Goal: Task Accomplishment & Management: Complete application form

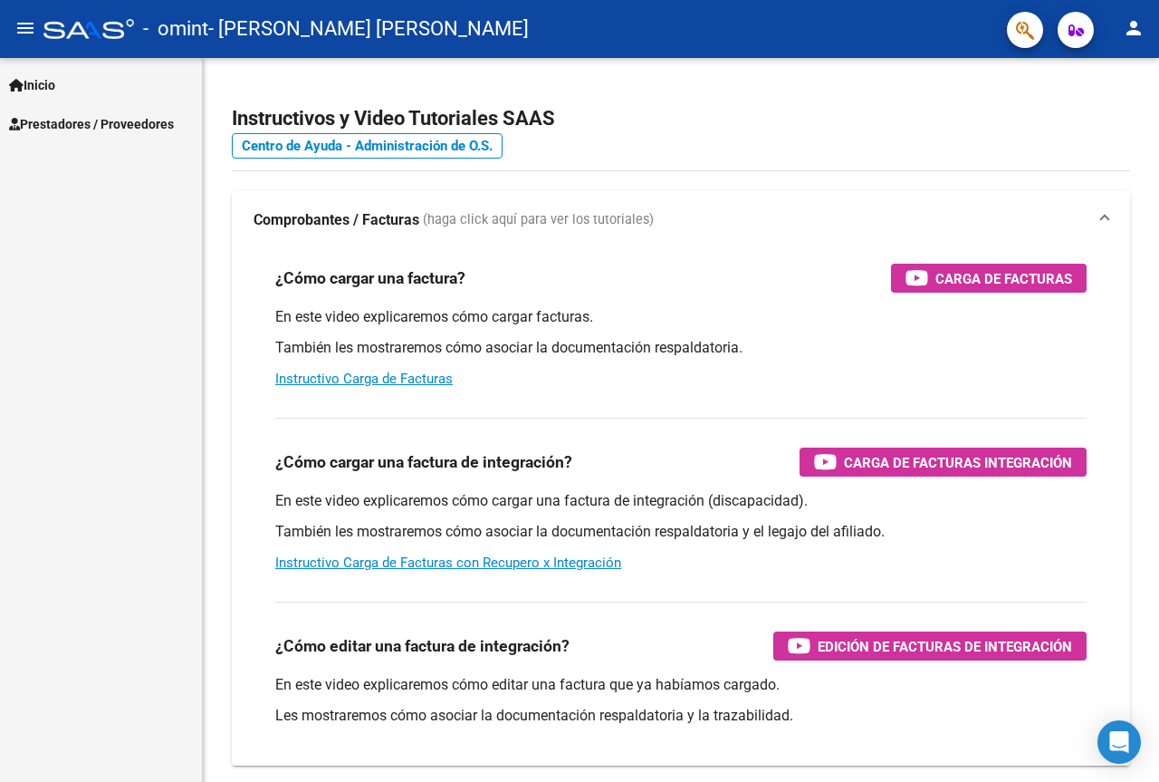
drag, startPoint x: 147, startPoint y: 135, endPoint x: 140, endPoint y: 122, distance: 14.2
click at [146, 134] on link "Prestadores / Proveedores" at bounding box center [101, 123] width 202 height 39
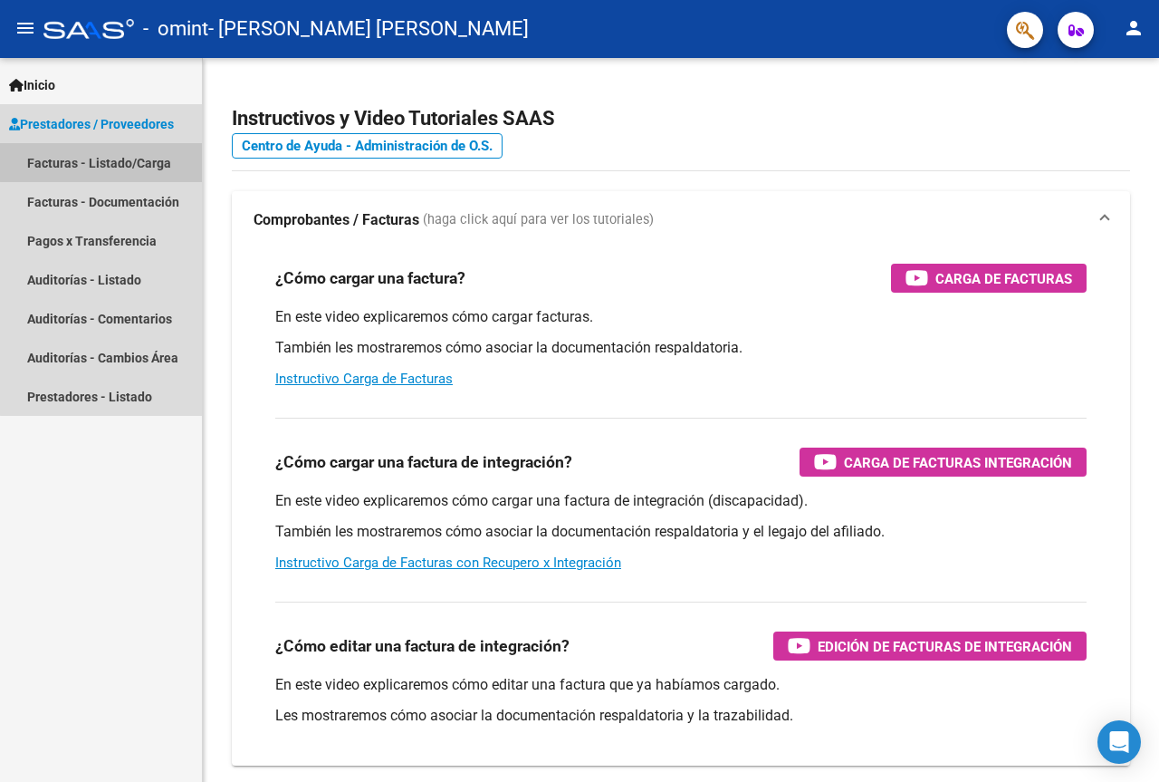
click at [130, 160] on link "Facturas - Listado/Carga" at bounding box center [101, 162] width 202 height 39
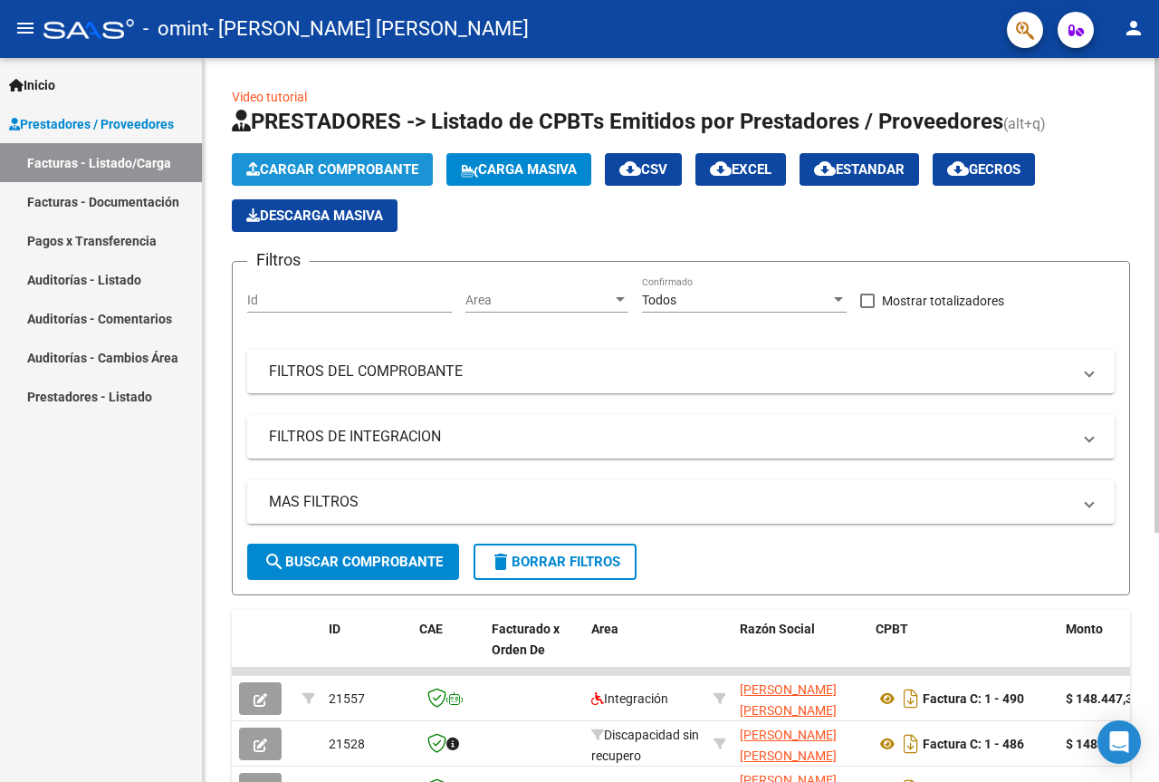
click at [358, 162] on span "Cargar Comprobante" at bounding box center [332, 169] width 172 height 16
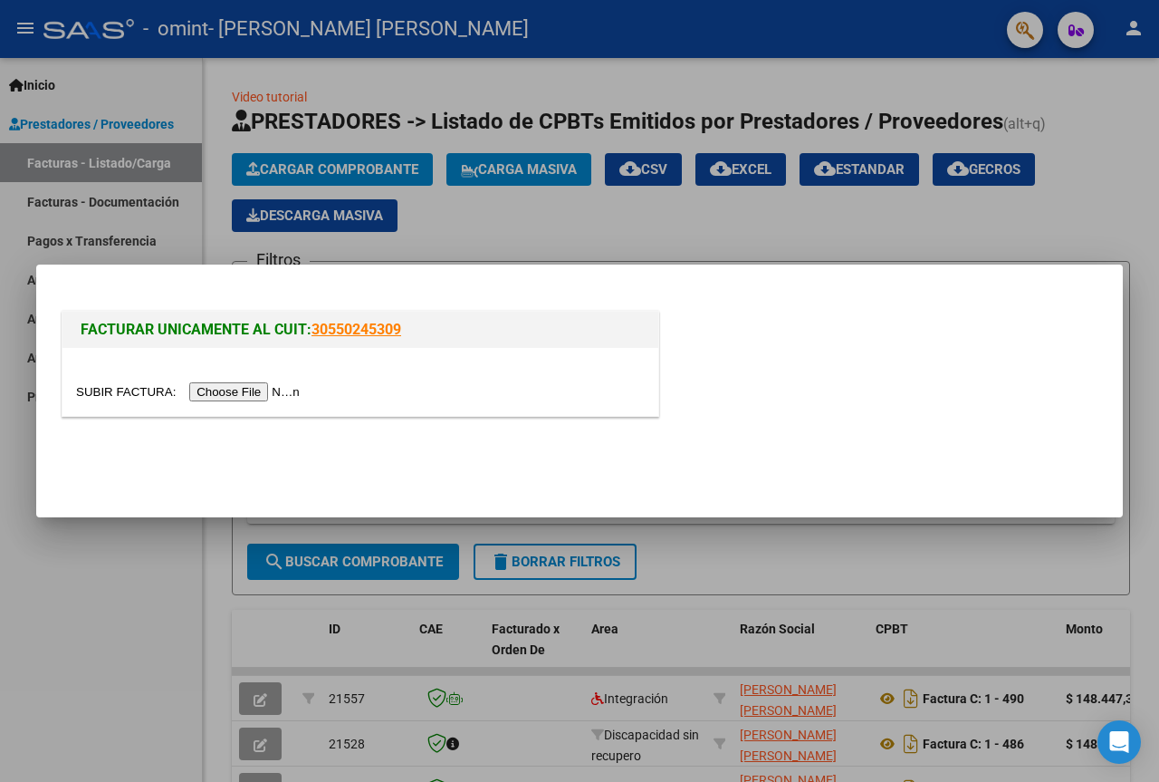
click at [268, 400] on input "file" at bounding box center [190, 391] width 229 height 19
click at [284, 398] on input "file" at bounding box center [190, 391] width 229 height 19
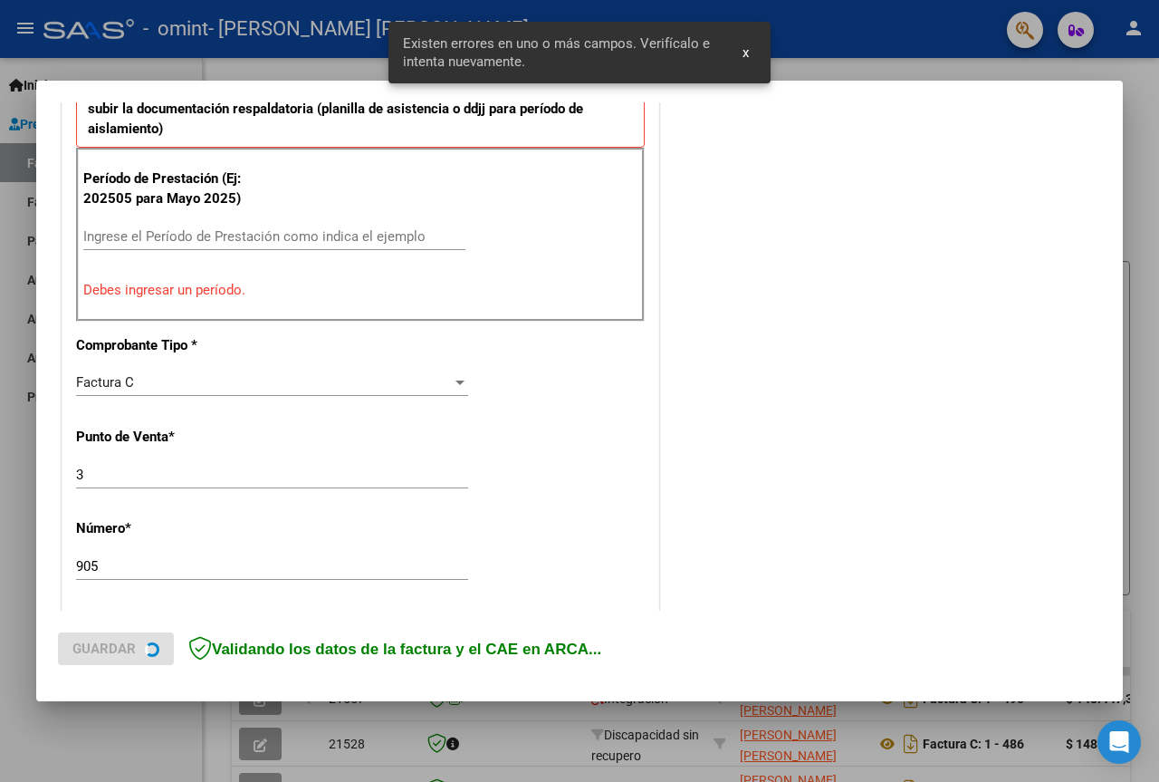
scroll to position [572, 0]
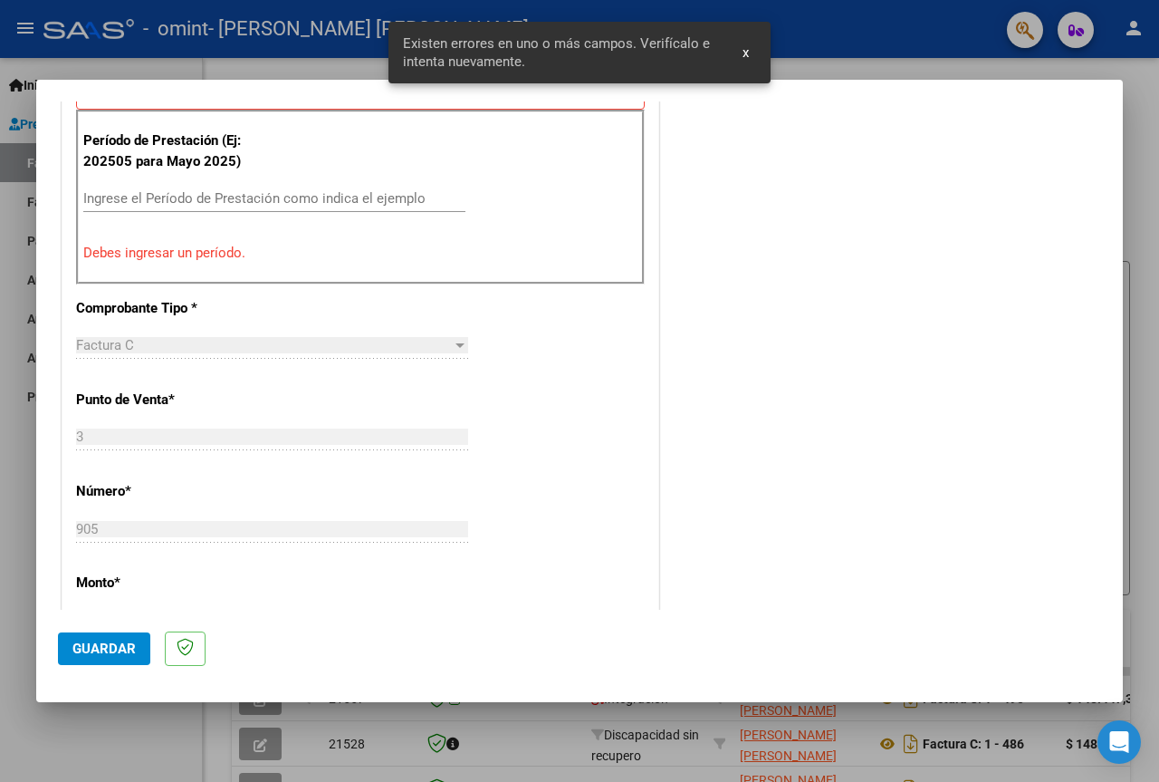
click at [238, 206] on input "Ingrese el Período de Prestación como indica el ejemplo" at bounding box center [274, 198] width 382 height 16
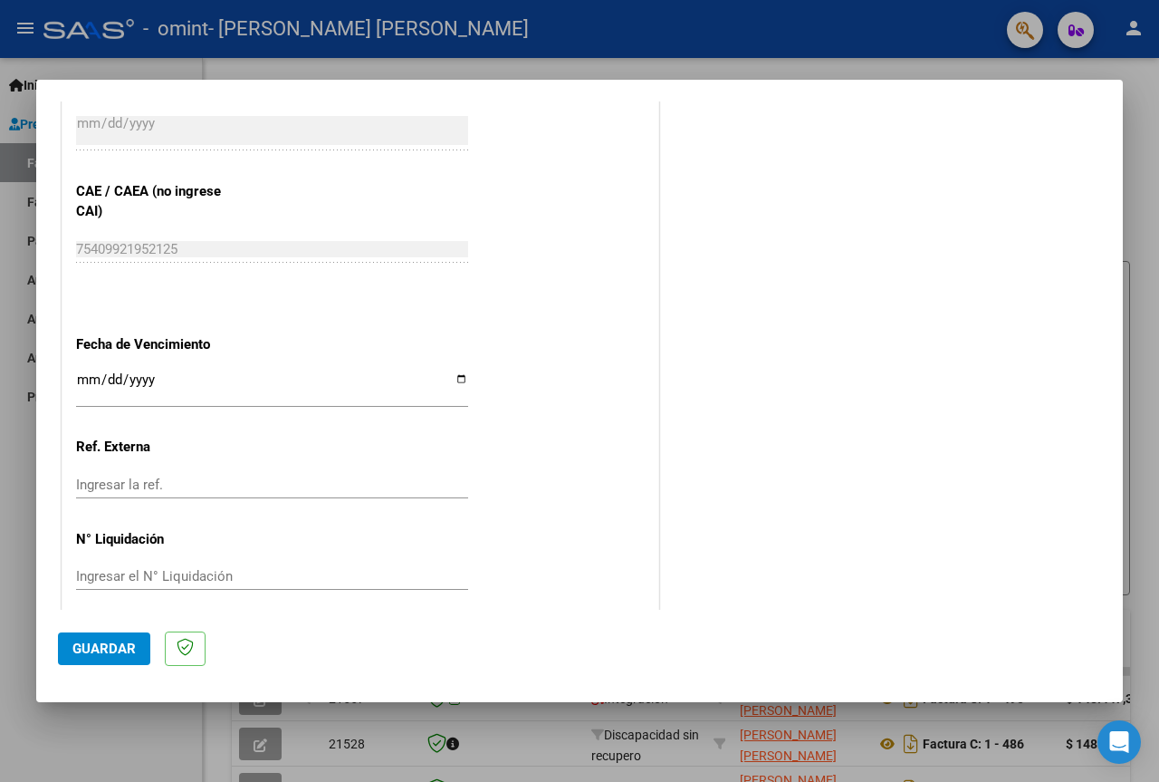
scroll to position [1116, 0]
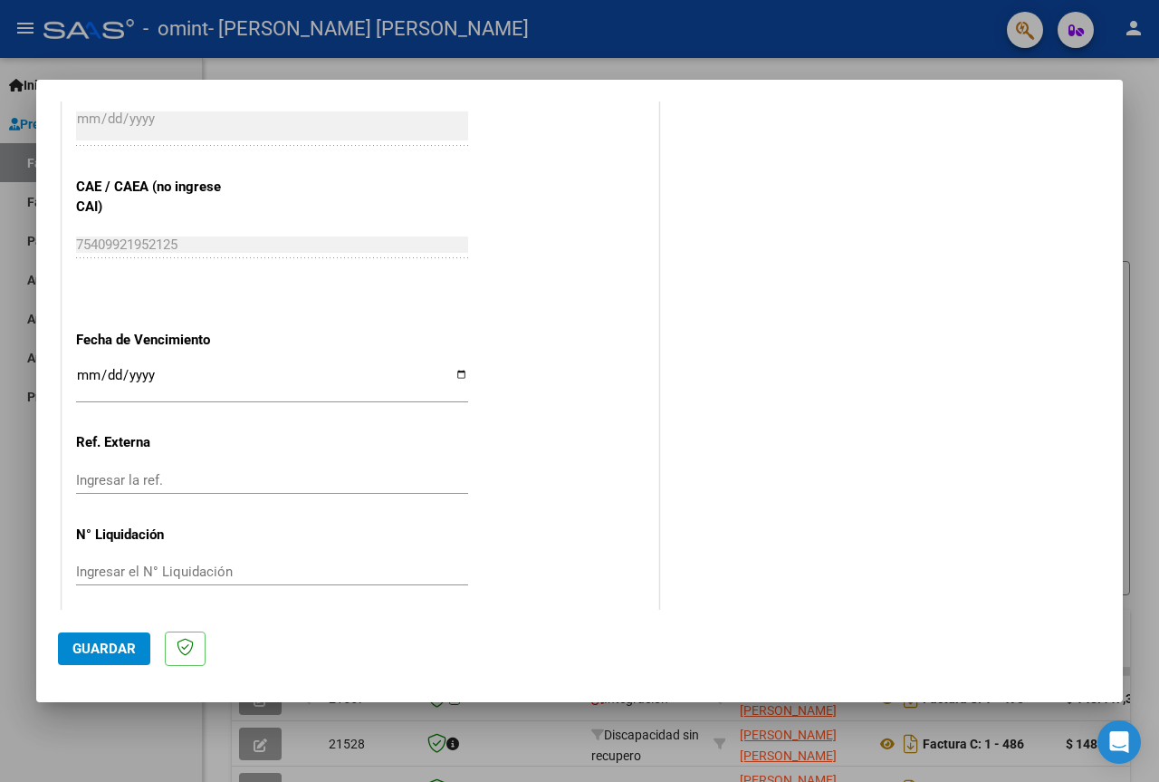
type input "202509"
click at [89, 382] on input "Ingresar la fecha" at bounding box center [272, 382] width 392 height 29
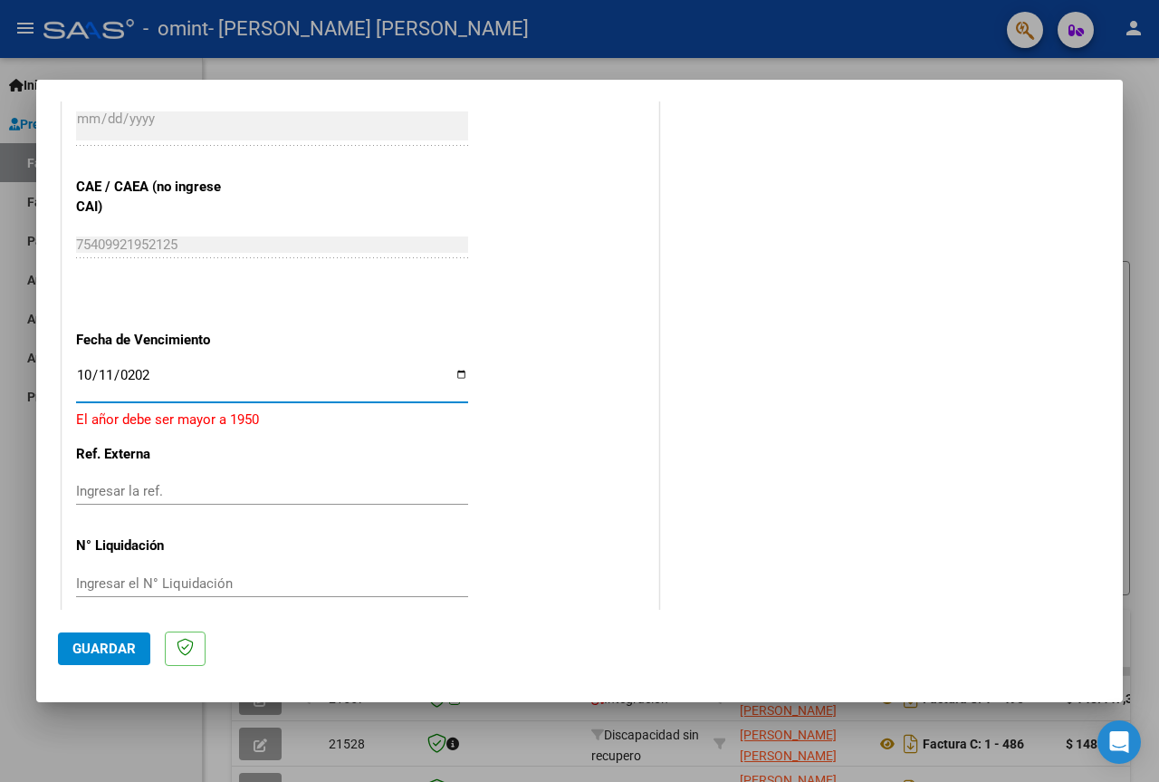
type input "2025-10-11"
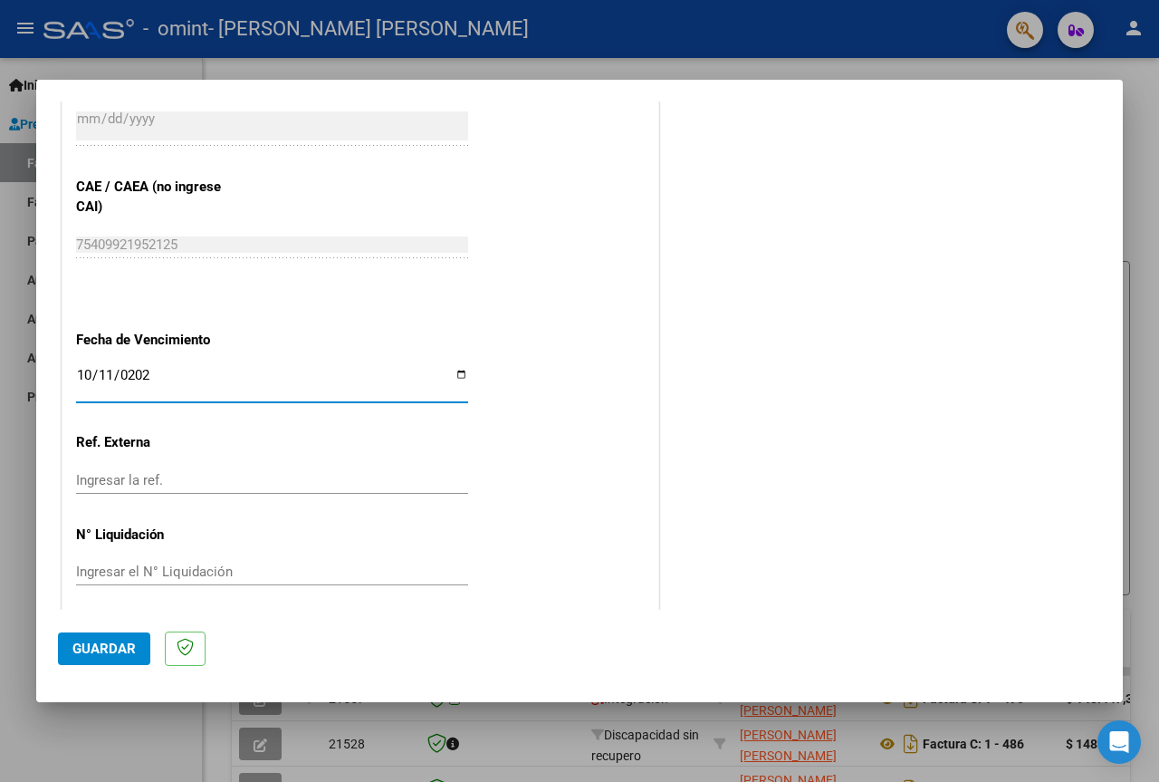
click at [125, 649] on span "Guardar" at bounding box center [103, 648] width 63 height 16
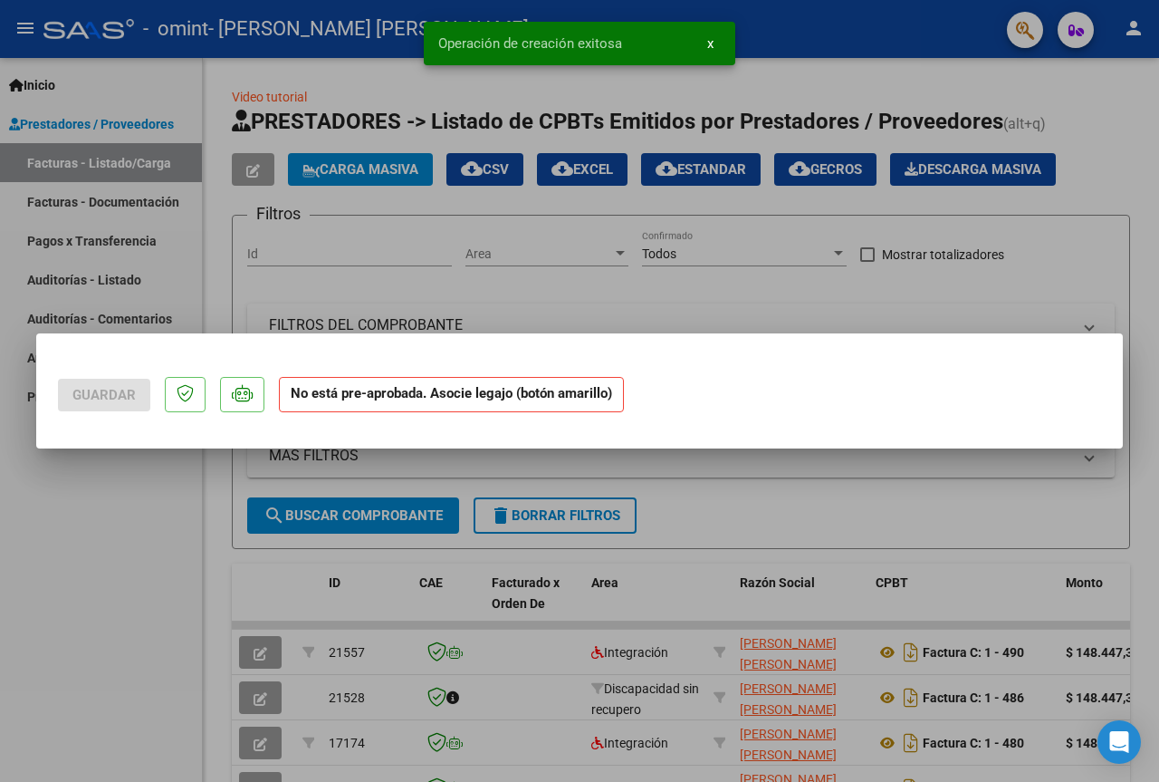
scroll to position [0, 0]
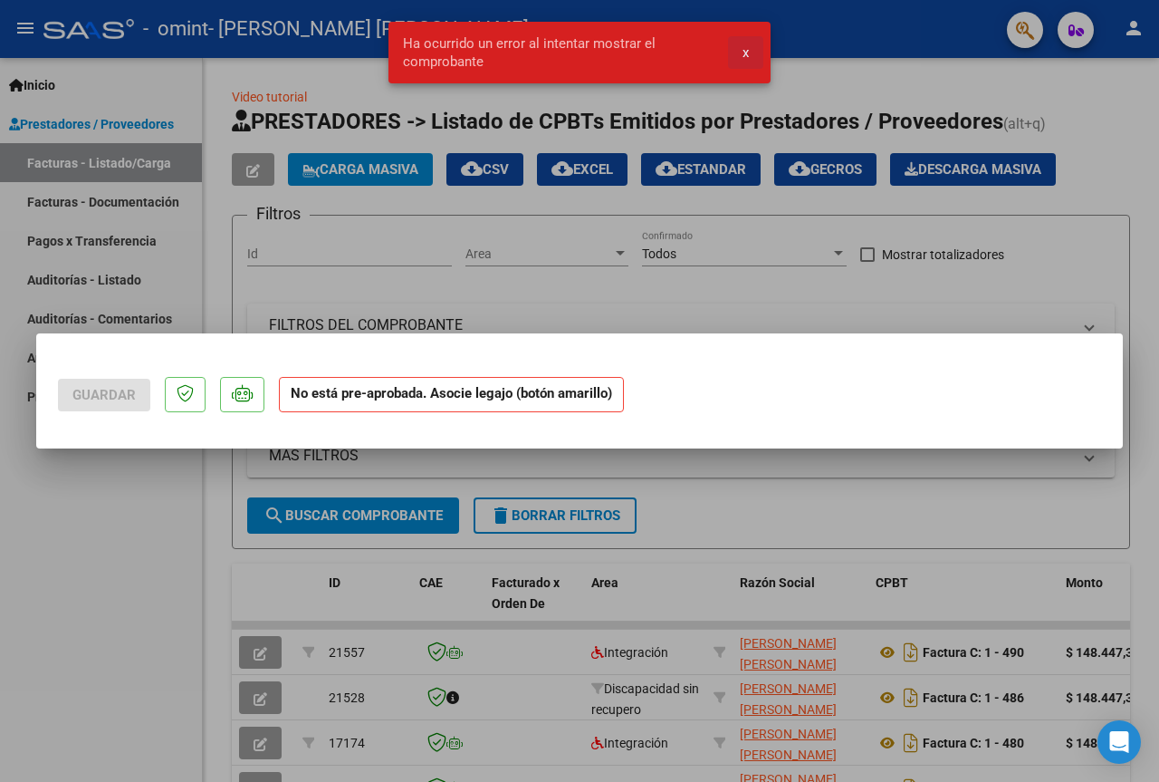
click at [745, 53] on span "x" at bounding box center [746, 52] width 6 height 16
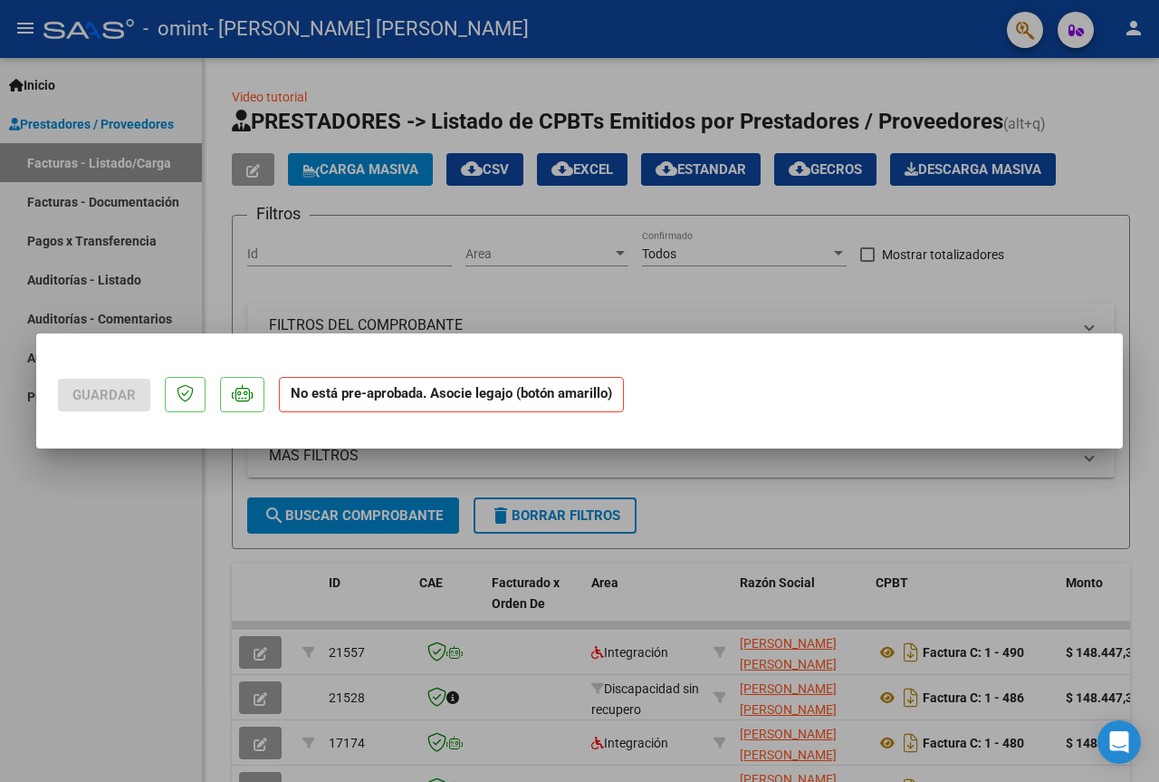
click at [759, 377] on mat-dialog-actions "Guardar No está pre-aprobada. Asocie legajo (botón amarillo)" at bounding box center [579, 391] width 1043 height 72
click at [806, 509] on div at bounding box center [579, 391] width 1159 height 782
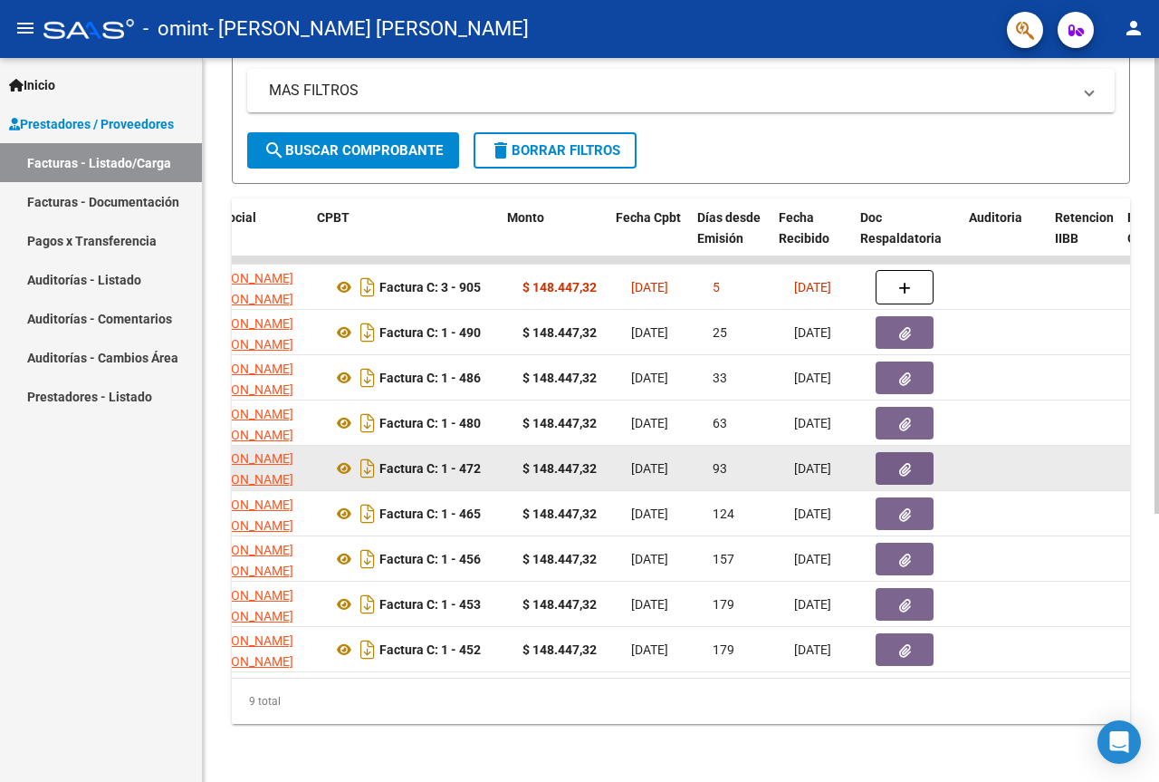
scroll to position [0, 559]
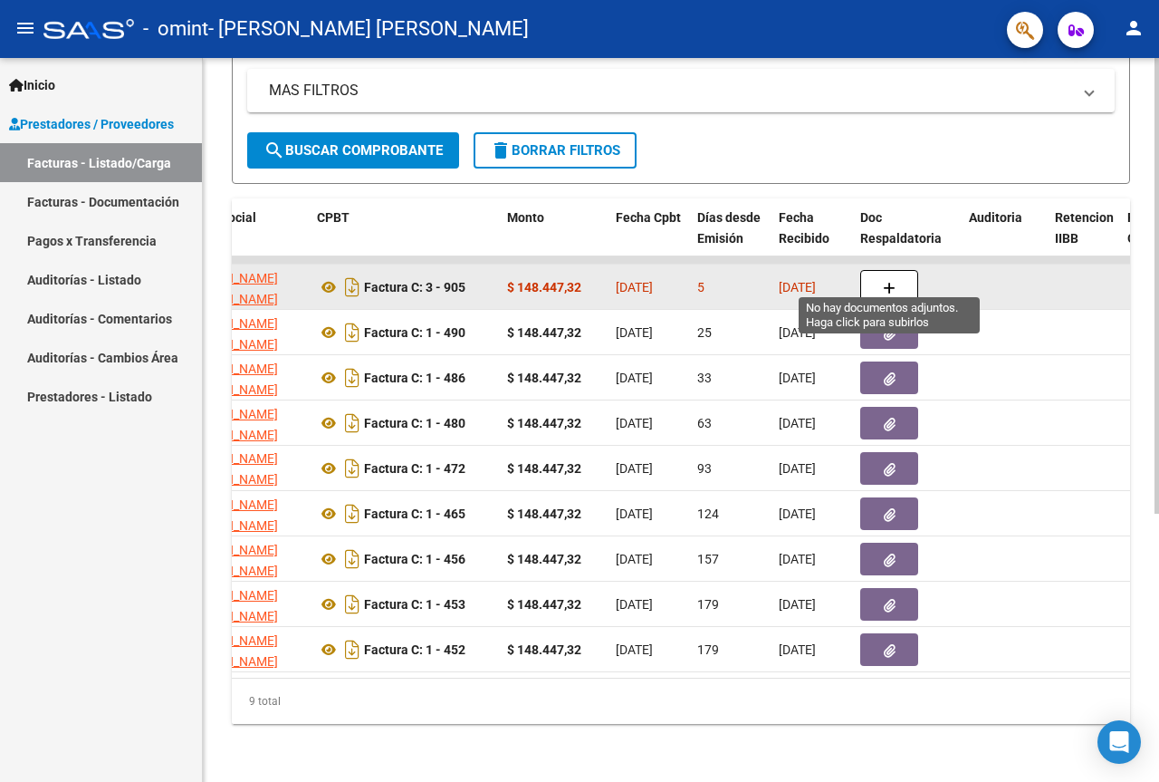
click at [898, 270] on button "button" at bounding box center [889, 287] width 58 height 34
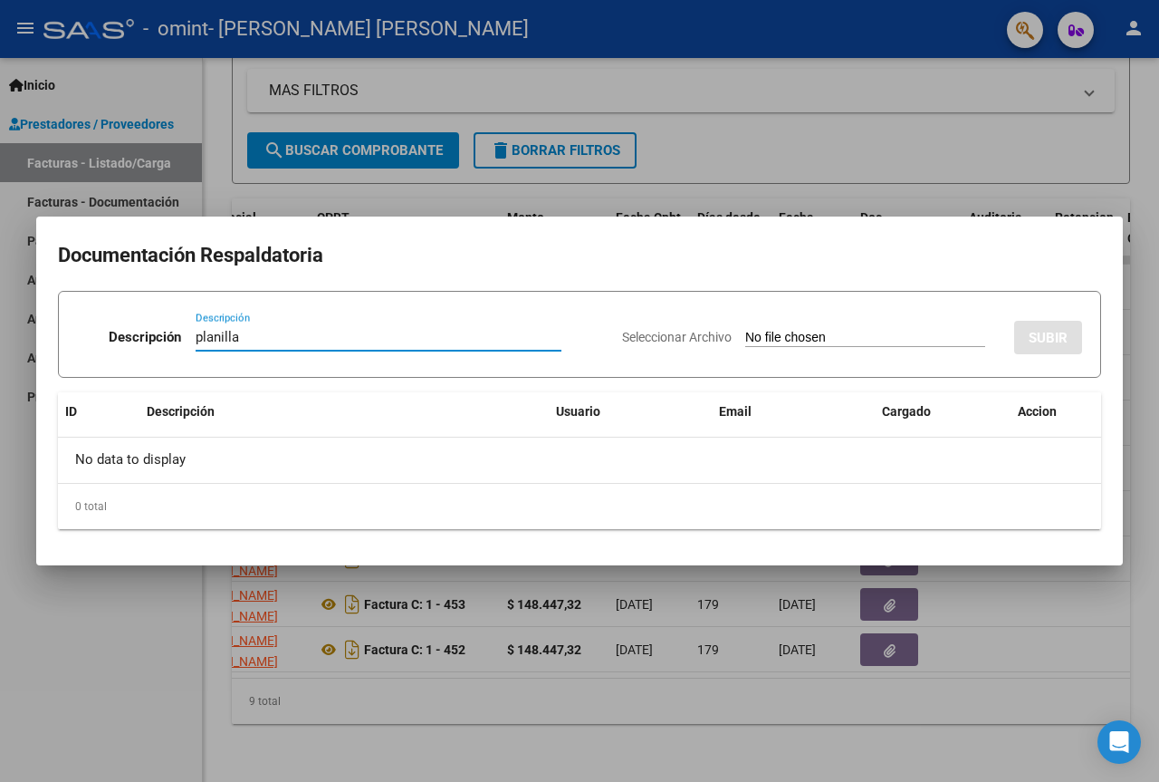
type input "planilla"
click at [928, 330] on input "Seleccionar Archivo" at bounding box center [865, 338] width 240 height 17
type input "C:\fakepath\Luna del_6.pdf"
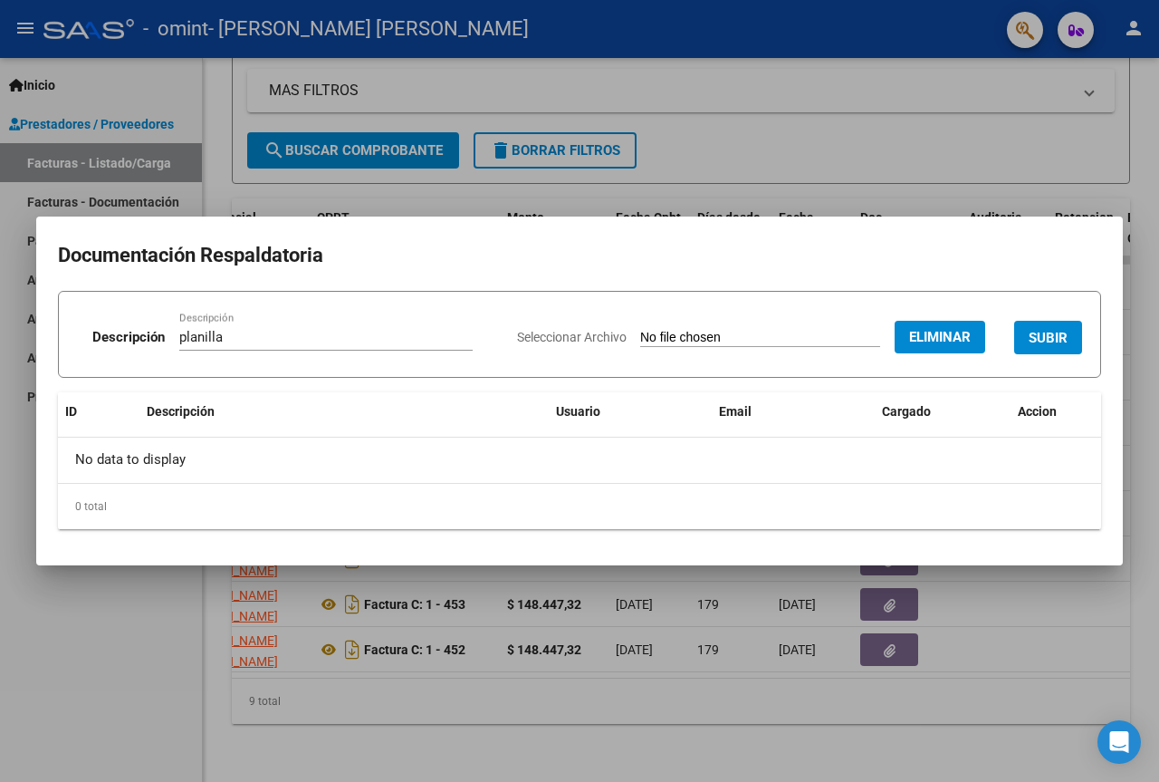
click at [1044, 335] on span "SUBIR" at bounding box center [1048, 338] width 39 height 16
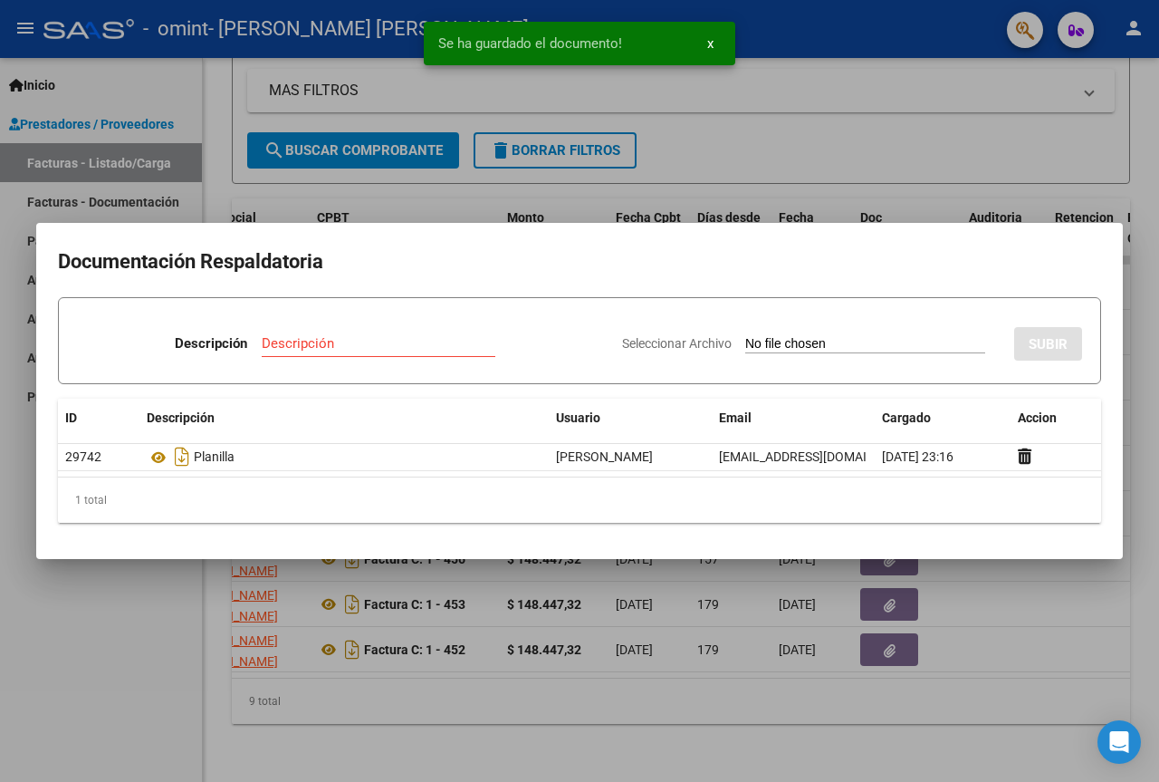
click at [922, 151] on div at bounding box center [579, 391] width 1159 height 782
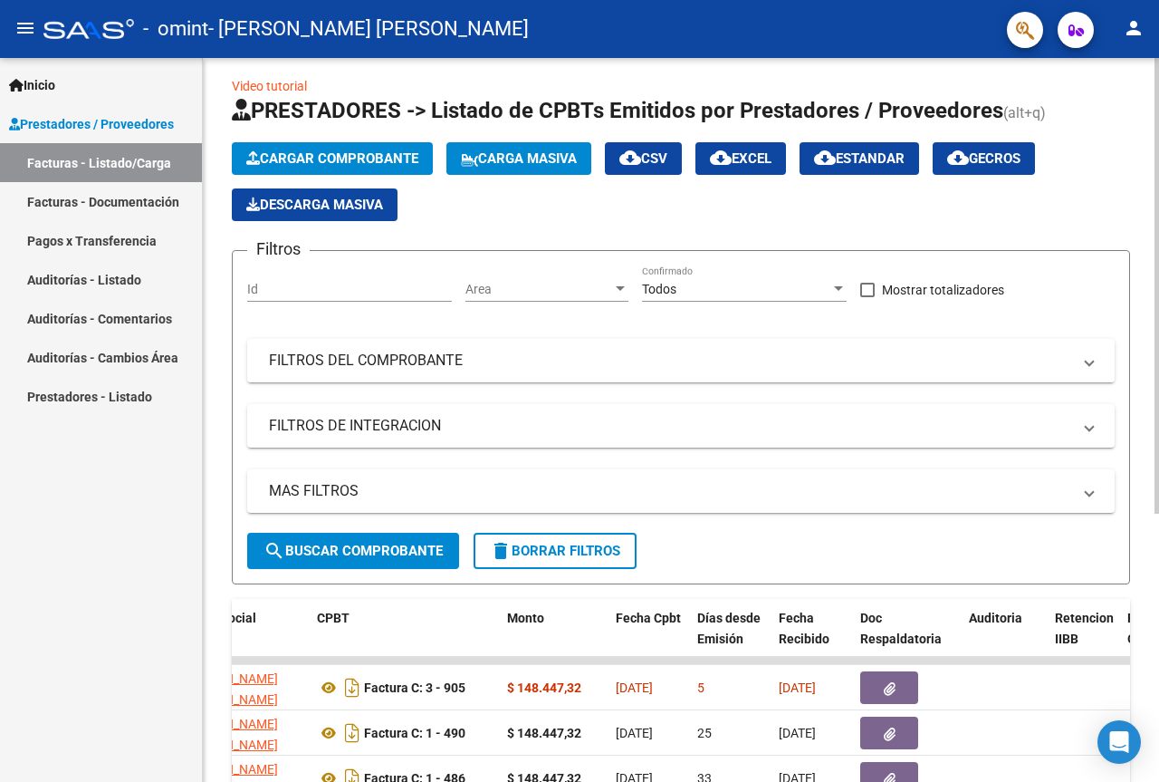
scroll to position [0, 0]
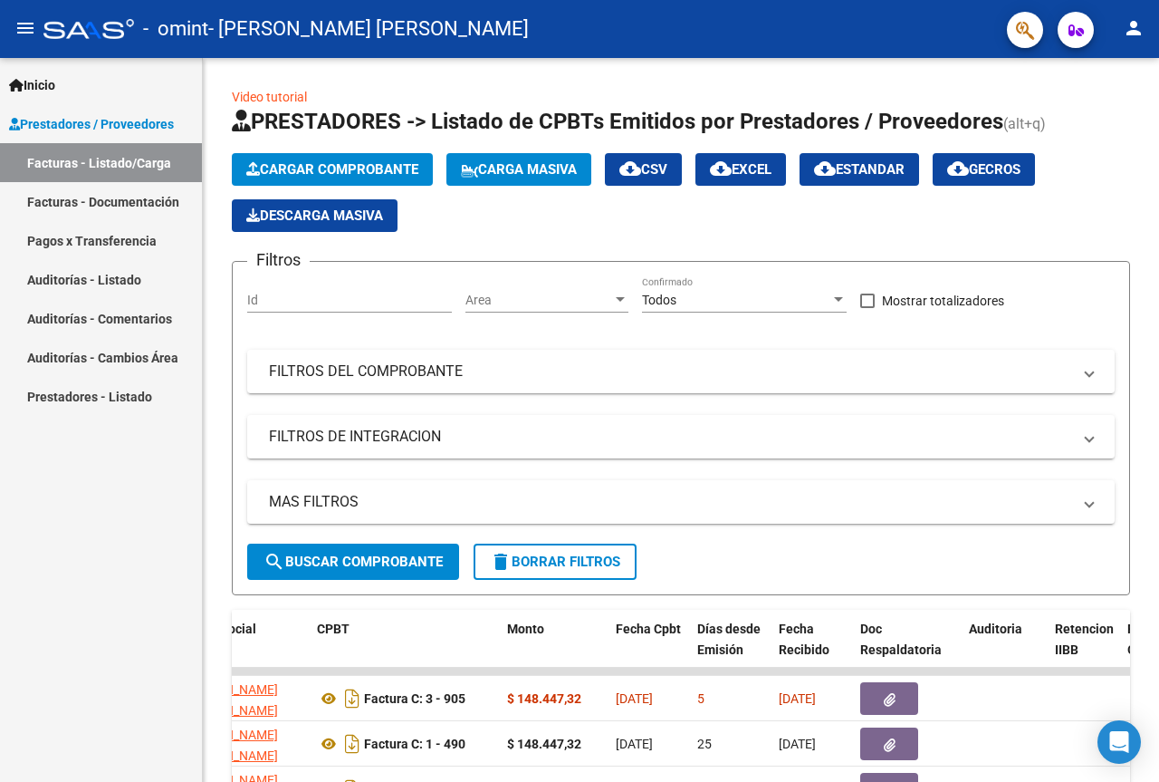
click at [1127, 23] on mat-icon "person" at bounding box center [1134, 28] width 22 height 22
click at [1129, 231] on div at bounding box center [579, 391] width 1159 height 782
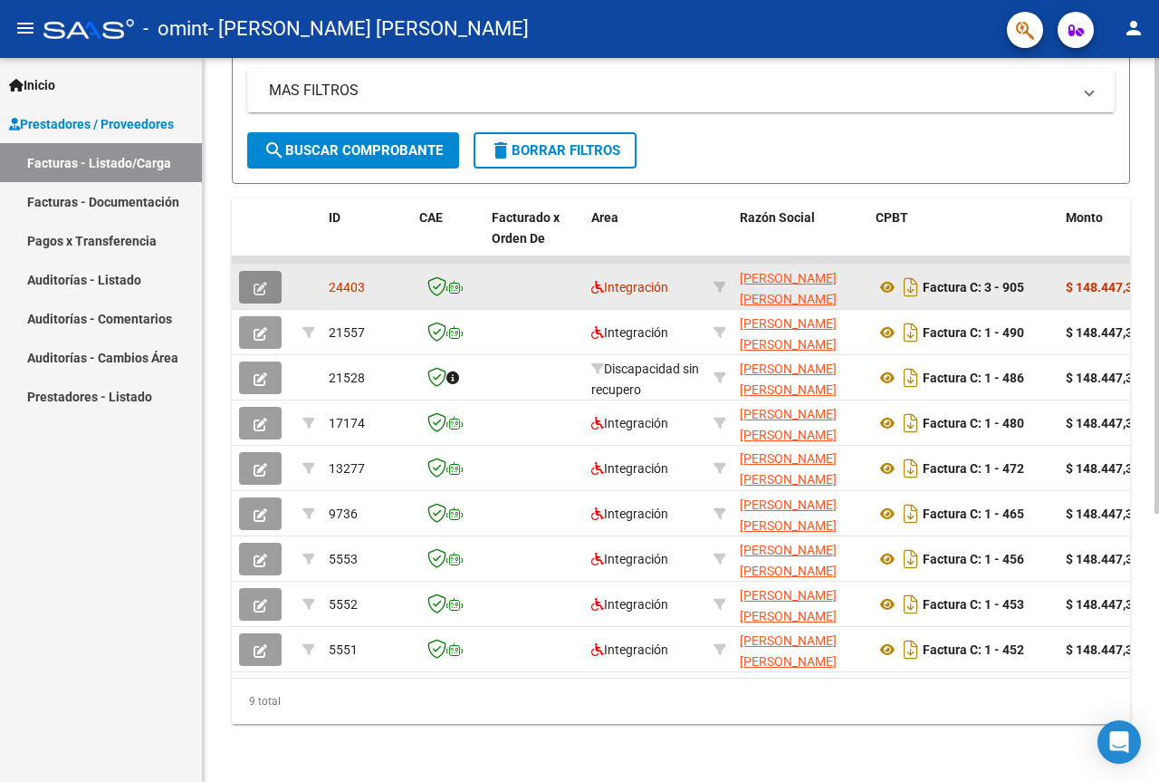
click at [247, 272] on button "button" at bounding box center [260, 287] width 43 height 33
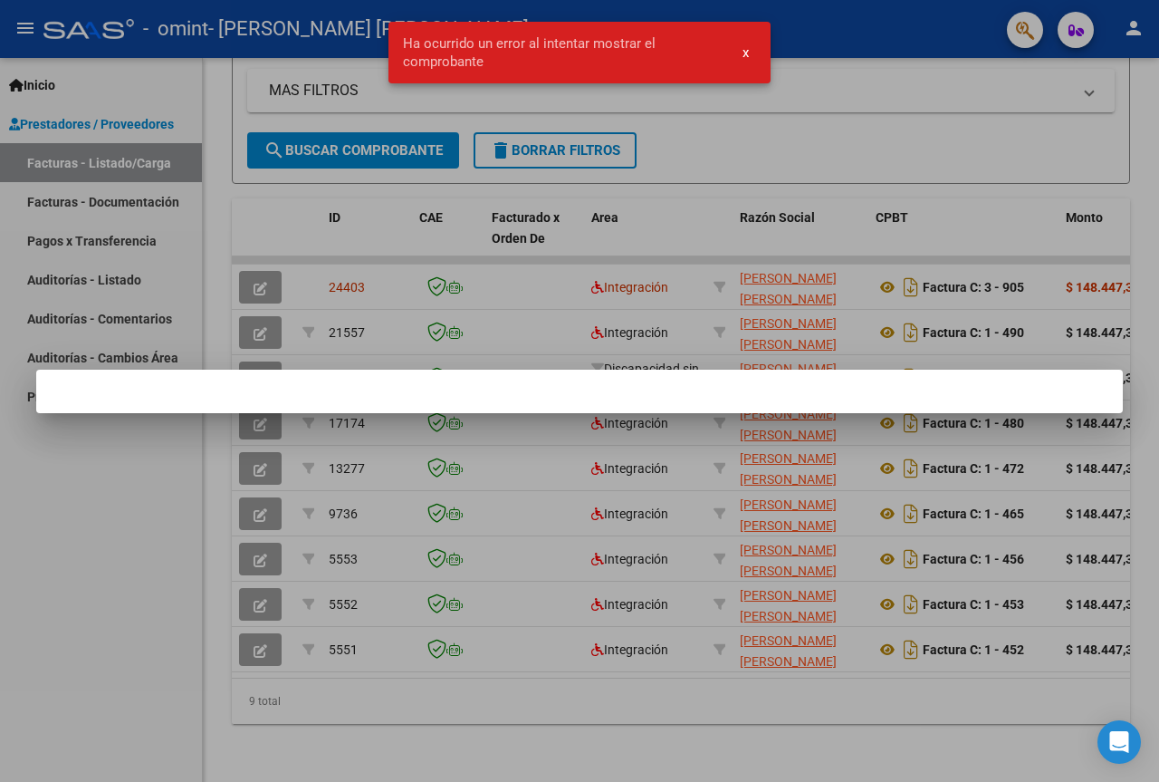
click at [747, 47] on span "x" at bounding box center [746, 52] width 6 height 16
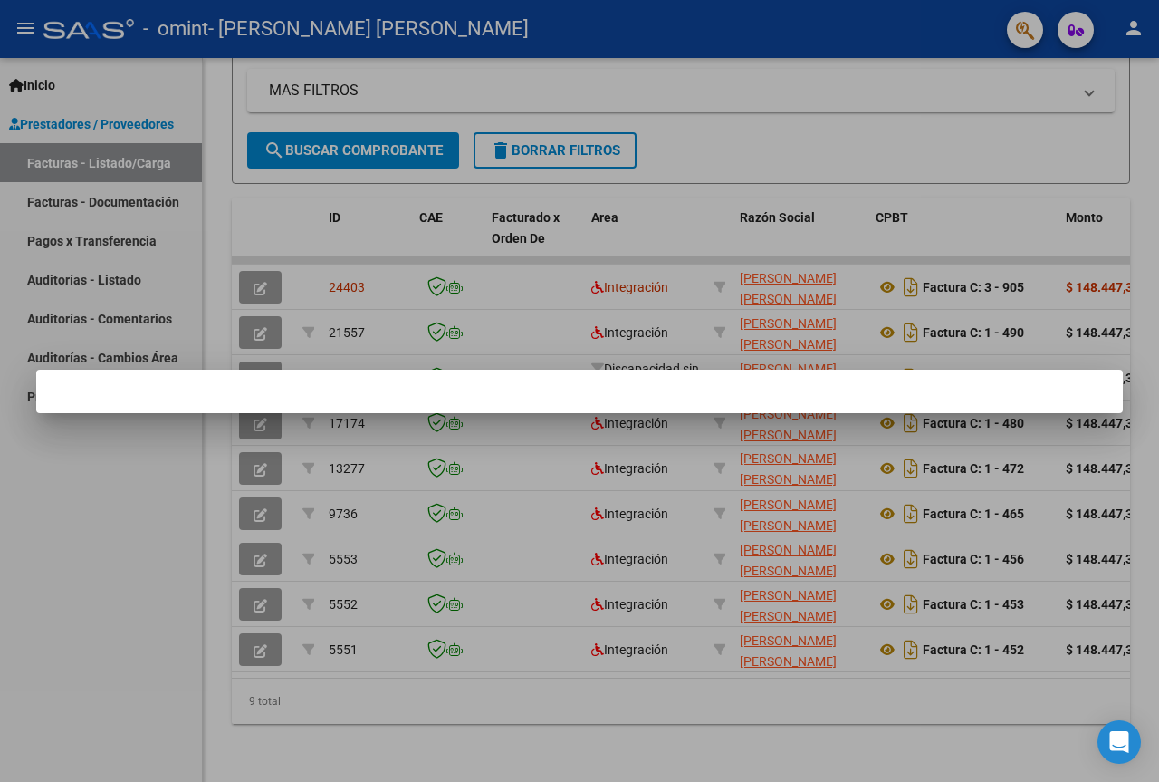
click at [253, 277] on div at bounding box center [579, 391] width 1159 height 782
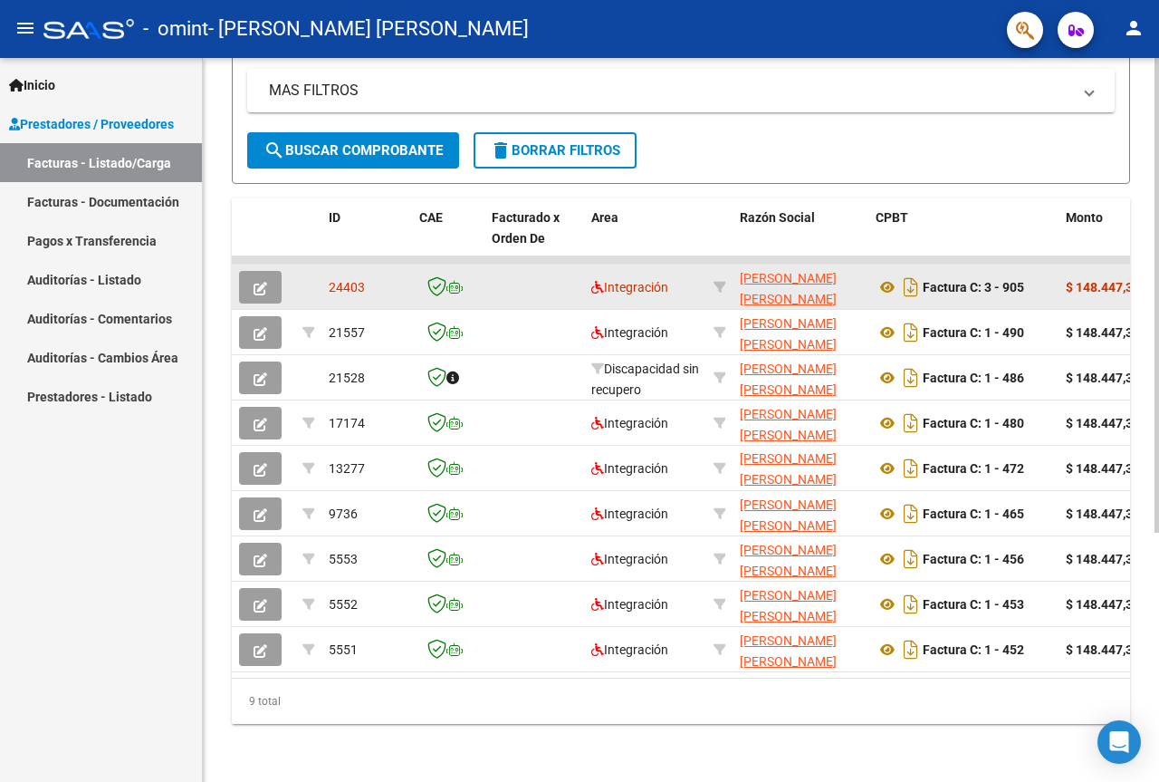
scroll to position [426, 0]
click at [250, 273] on button "button" at bounding box center [260, 287] width 43 height 33
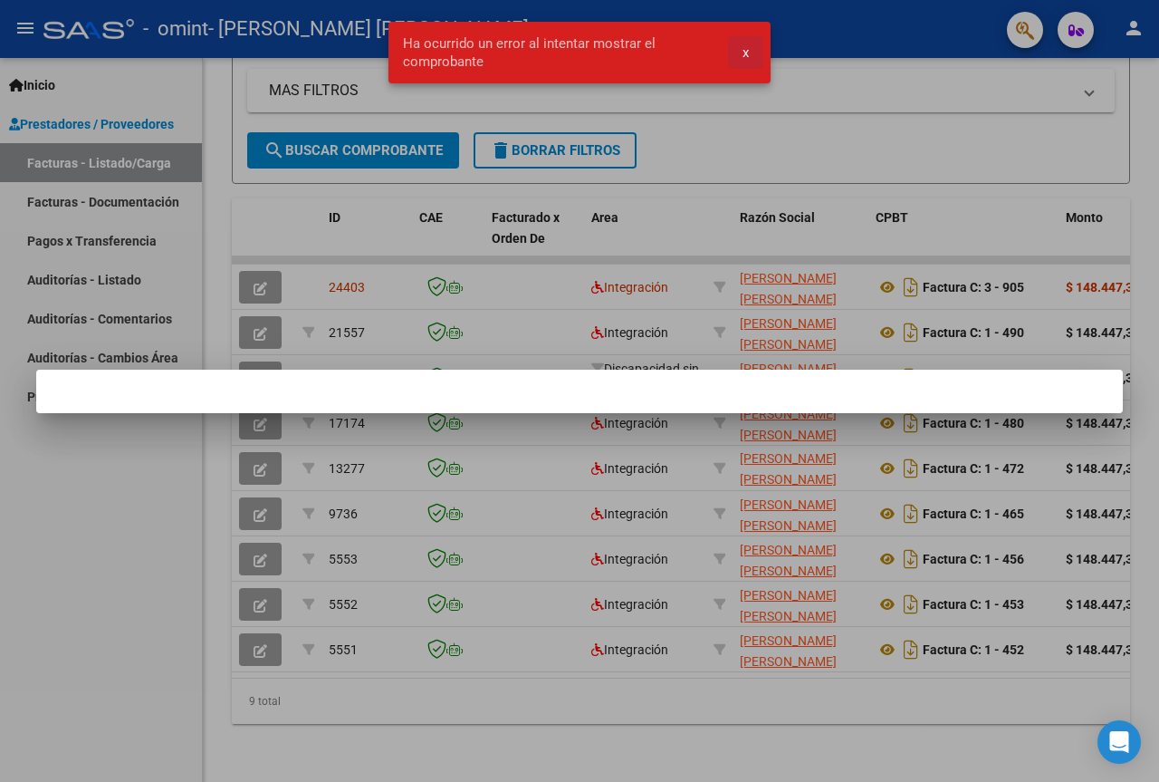
click at [753, 59] on button "x" at bounding box center [745, 52] width 35 height 33
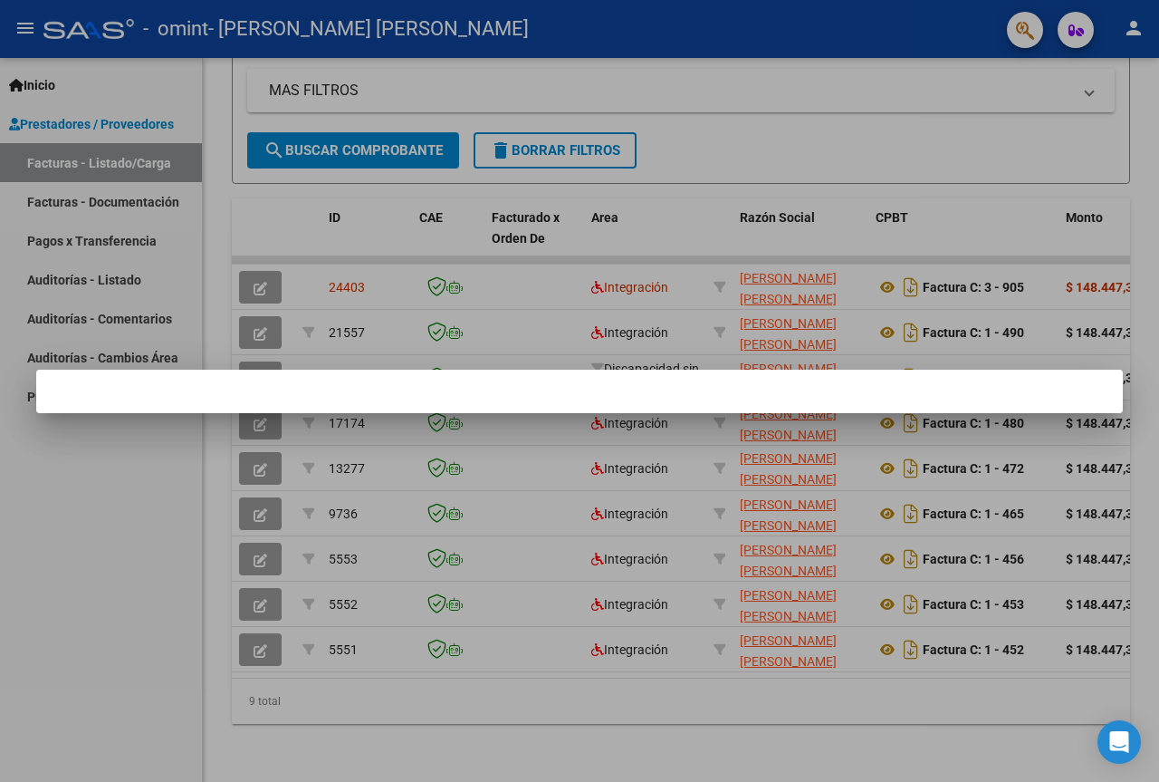
click at [614, 283] on div at bounding box center [579, 391] width 1159 height 782
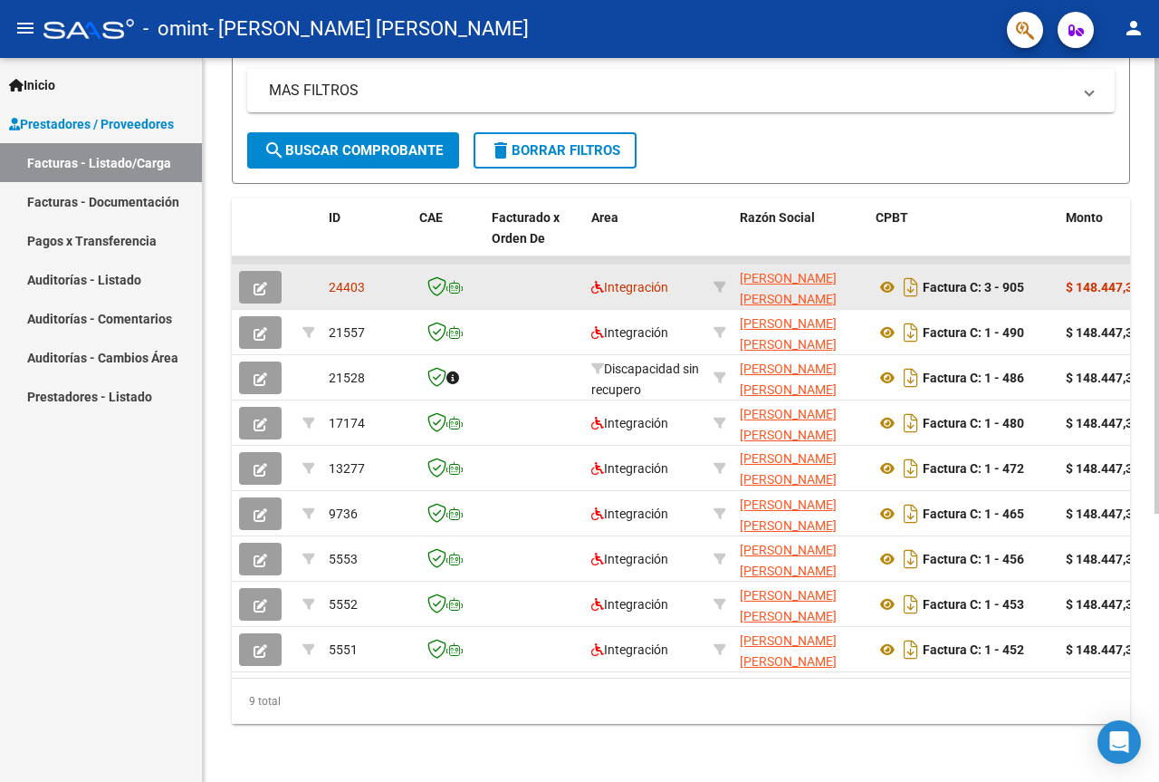
click at [266, 282] on icon "button" at bounding box center [261, 289] width 14 height 14
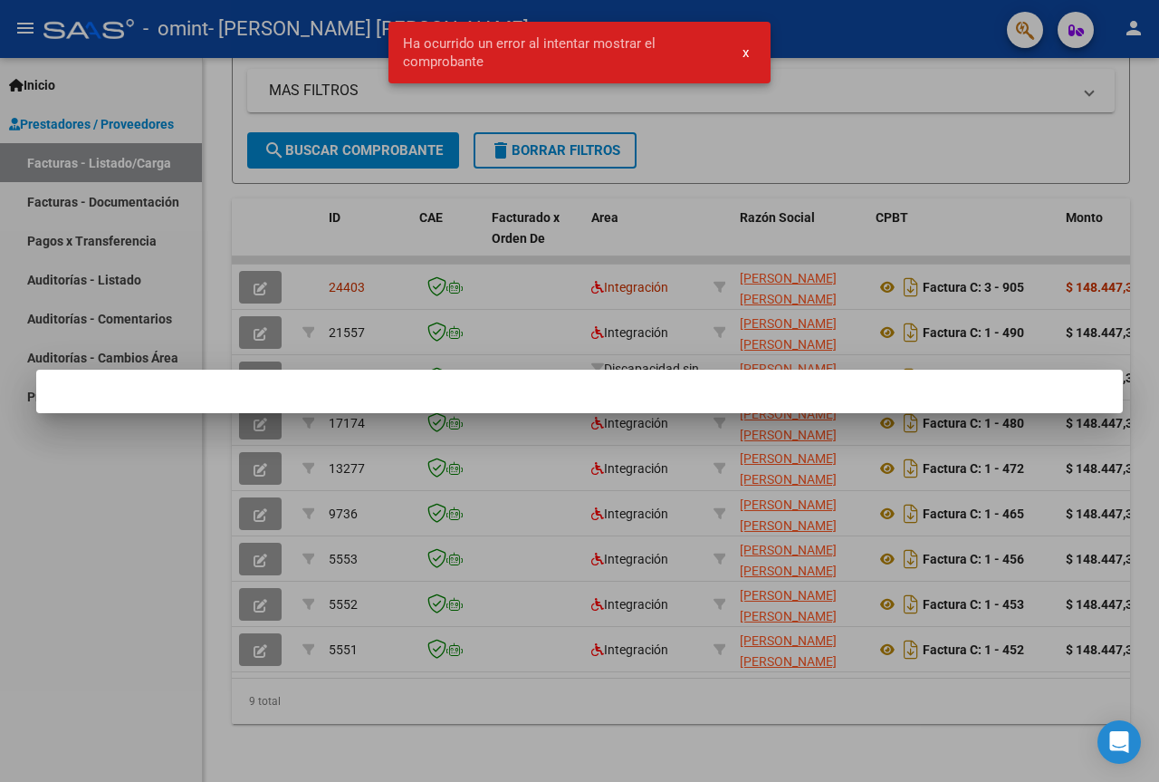
click at [904, 177] on div at bounding box center [579, 391] width 1159 height 782
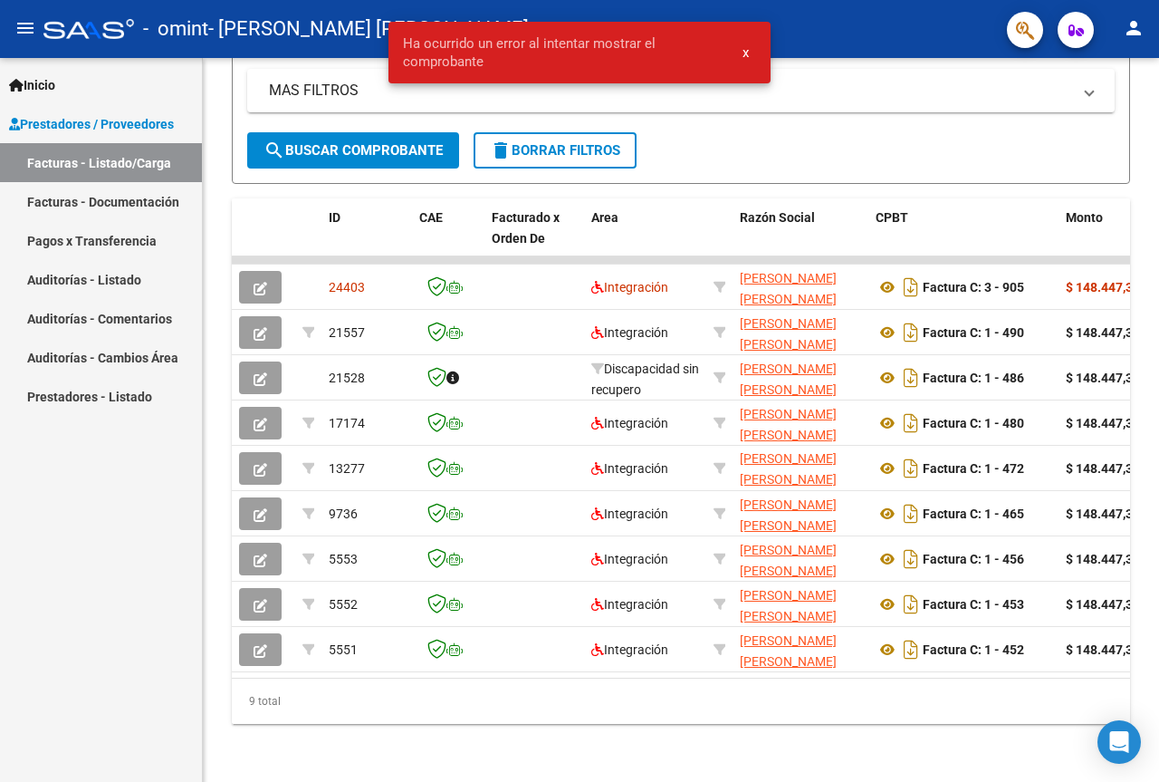
click at [1130, 35] on mat-icon "person" at bounding box center [1134, 28] width 22 height 22
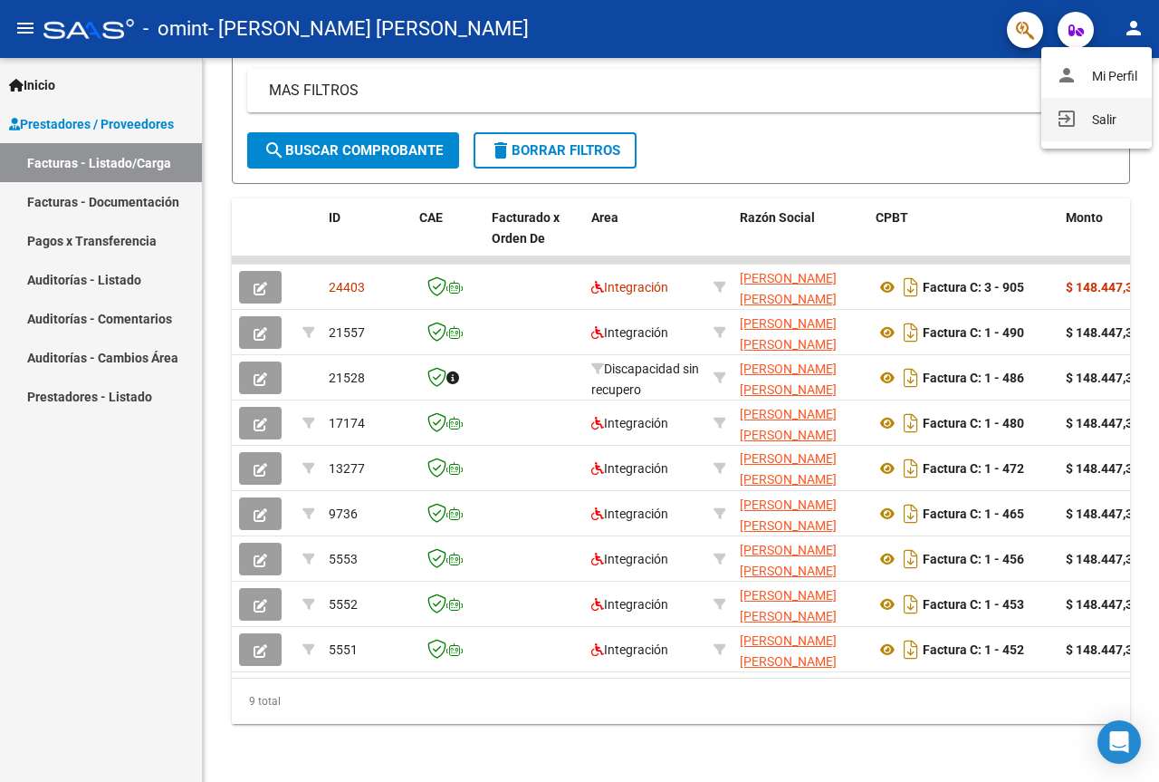
click at [1084, 128] on button "exit_to_app Salir" at bounding box center [1097, 119] width 111 height 43
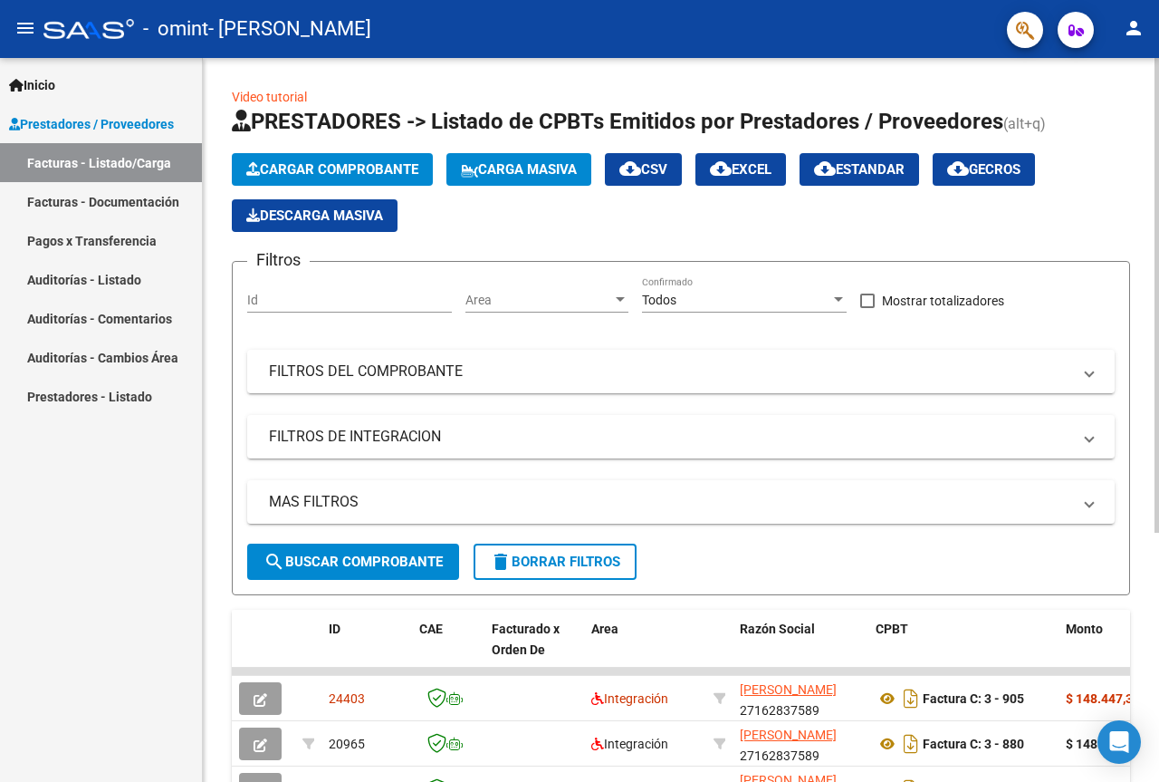
click at [330, 182] on button "Cargar Comprobante" at bounding box center [332, 169] width 201 height 33
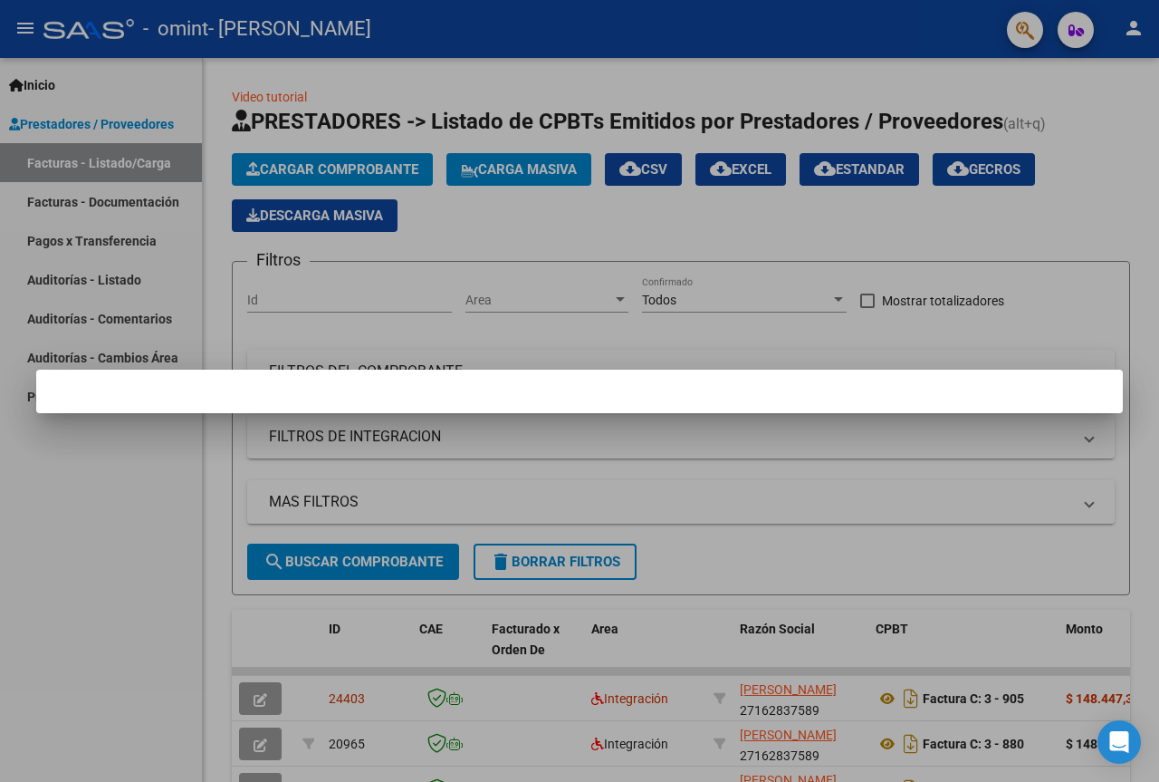
click at [342, 162] on div at bounding box center [579, 391] width 1159 height 782
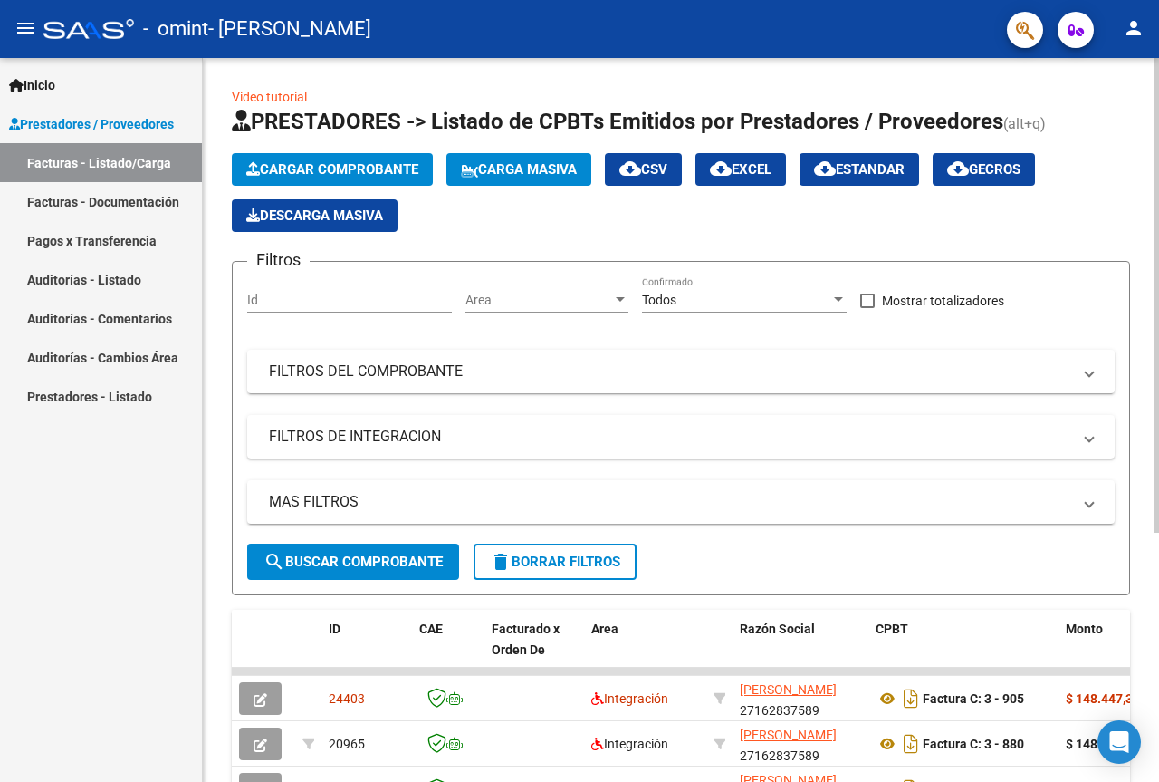
click at [388, 159] on button "Cargar Comprobante" at bounding box center [332, 169] width 201 height 33
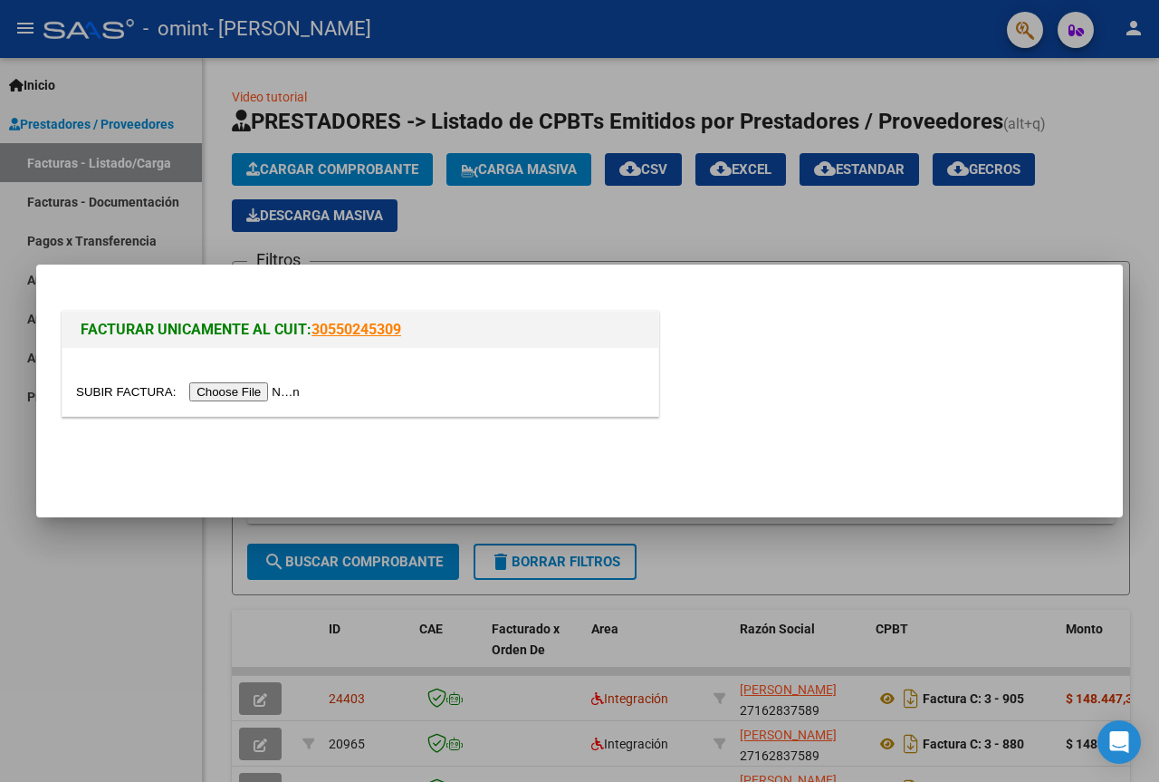
click at [300, 390] on input "file" at bounding box center [190, 391] width 229 height 19
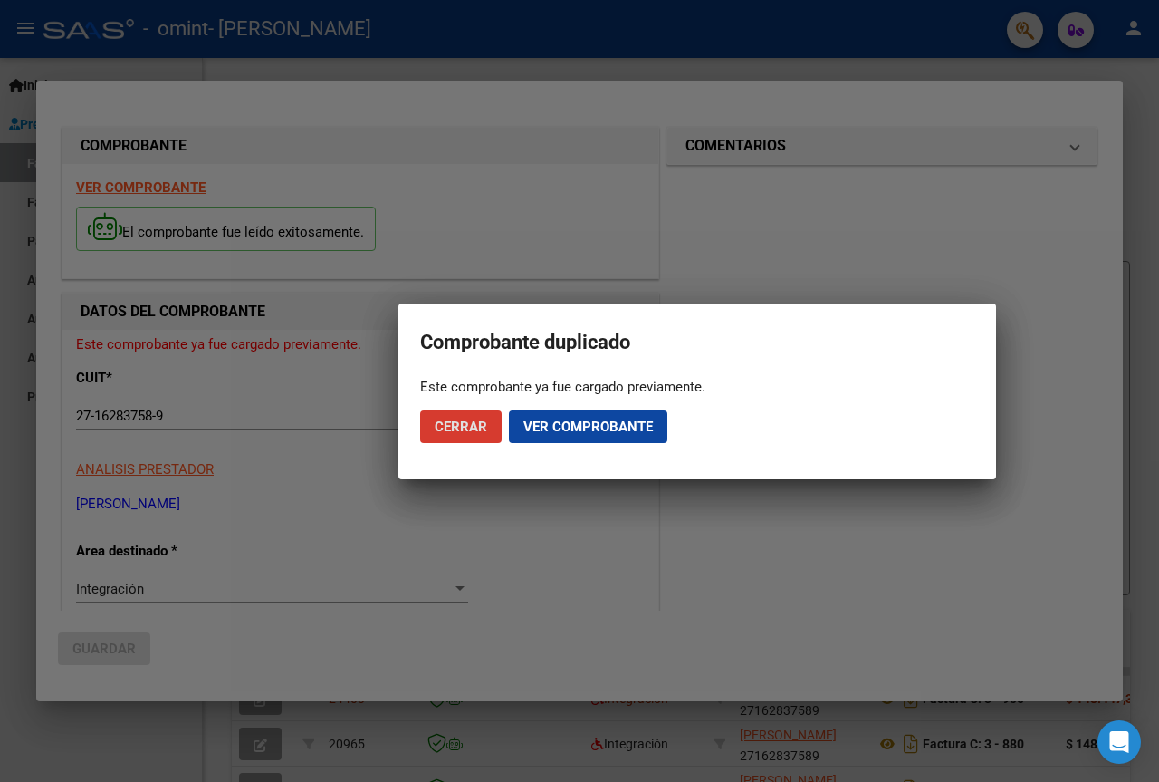
click at [479, 420] on span "Cerrar" at bounding box center [461, 426] width 53 height 16
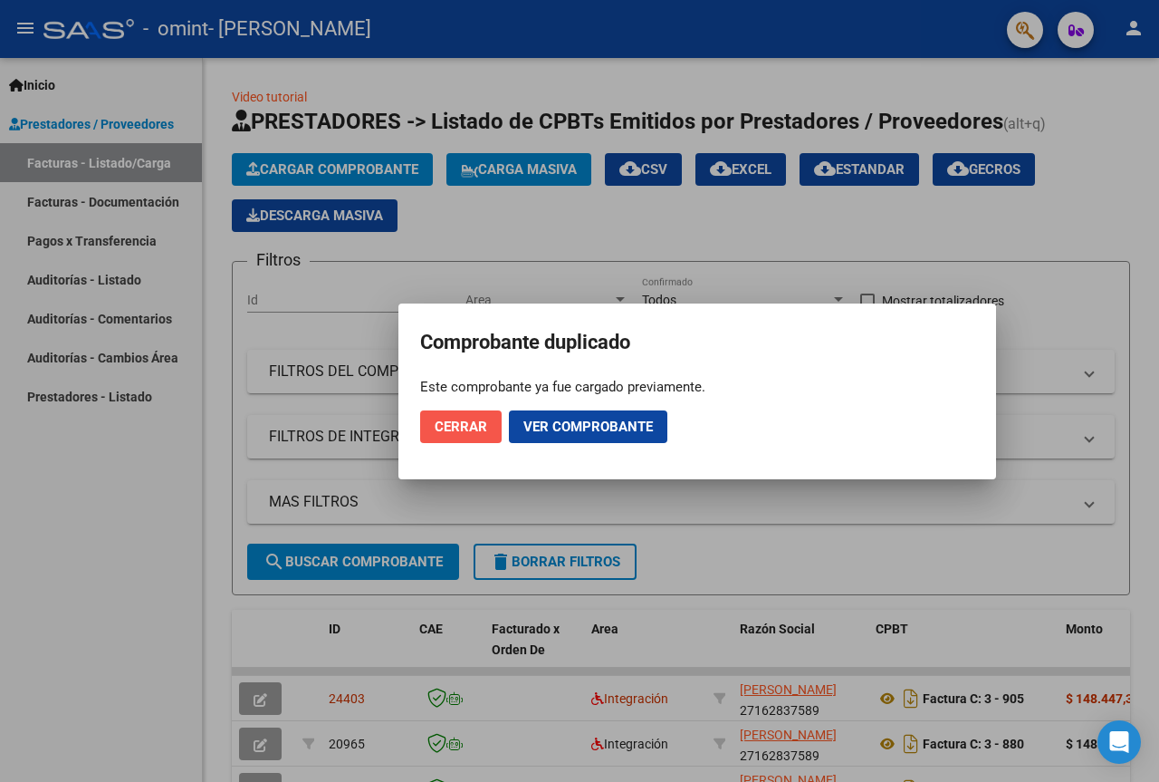
click at [485, 416] on button "Cerrar" at bounding box center [461, 426] width 82 height 33
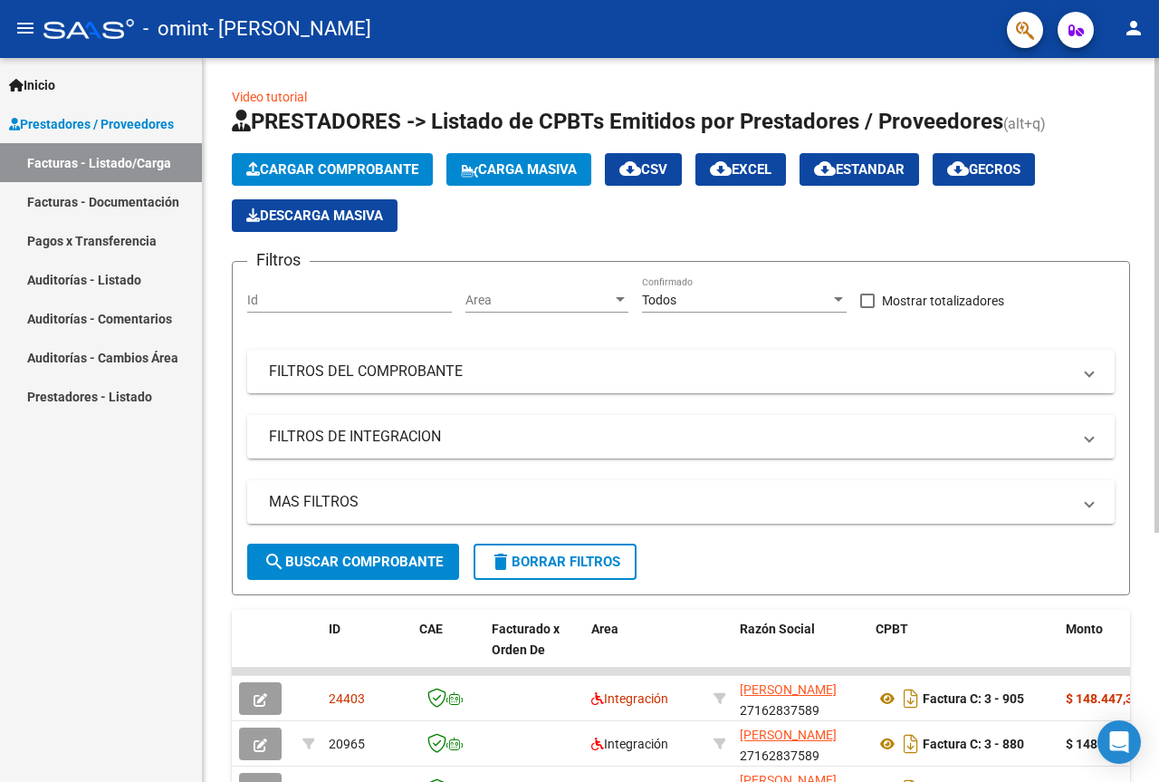
scroll to position [91, 0]
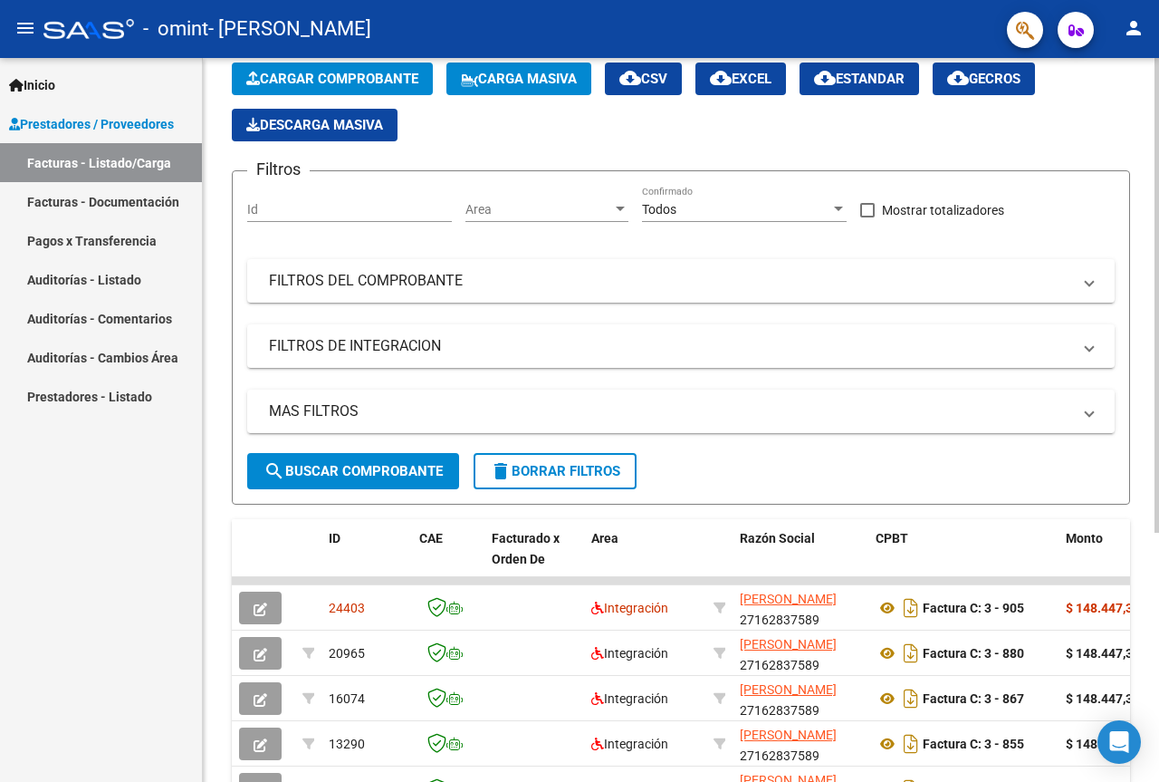
click at [1140, 331] on div "Video tutorial PRESTADORES -> Listado de CPBTs Emitidos por Prestadores / Prove…" at bounding box center [681, 512] width 956 height 1090
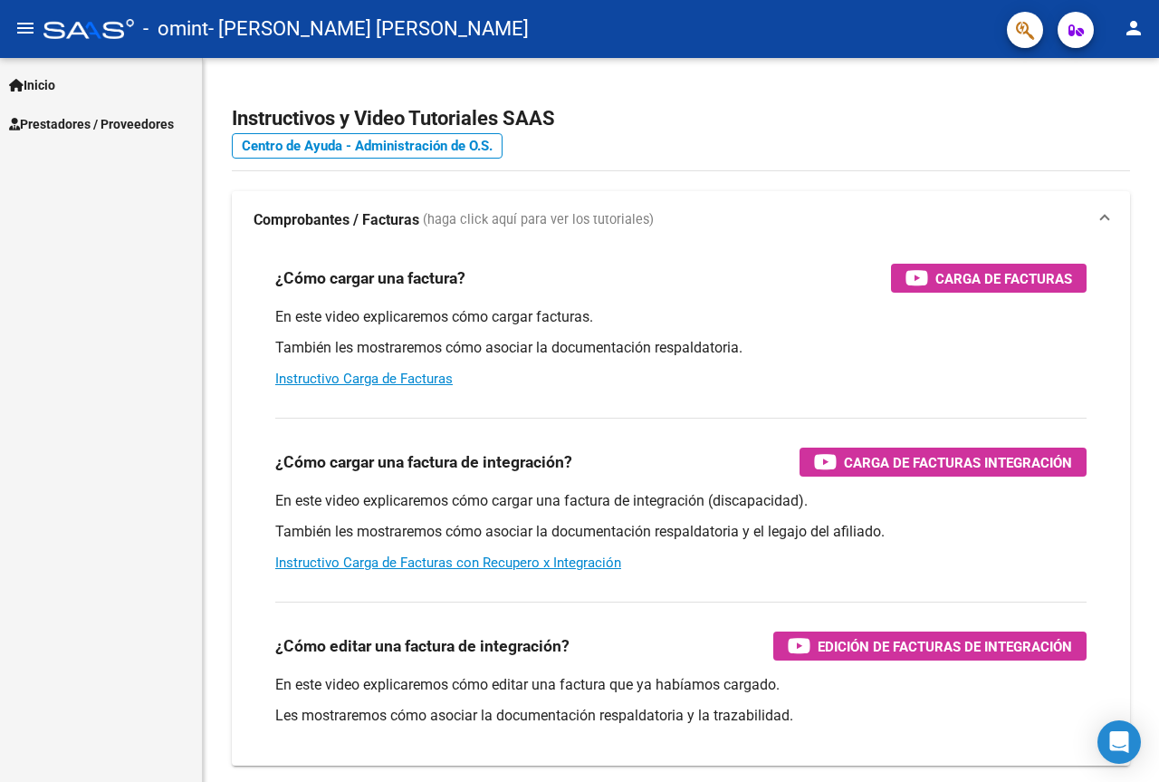
click at [50, 124] on span "Prestadores / Proveedores" at bounding box center [91, 124] width 165 height 20
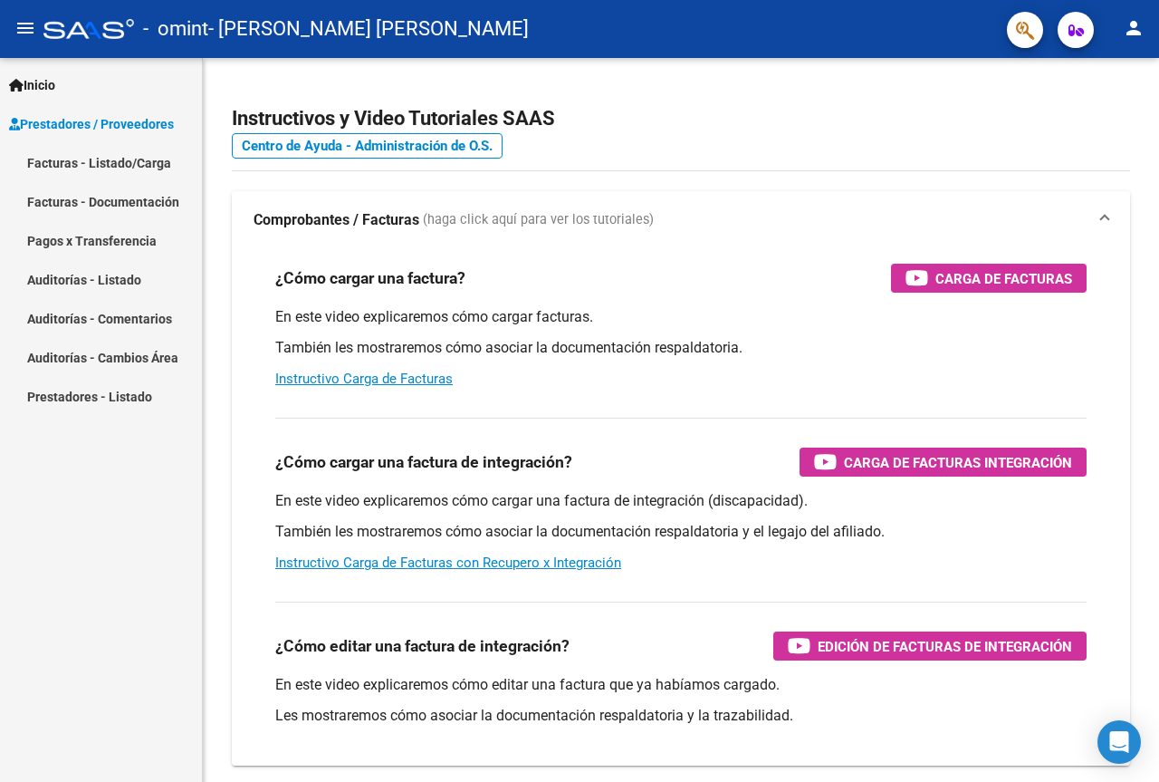
click at [69, 159] on link "Facturas - Listado/Carga" at bounding box center [101, 162] width 202 height 39
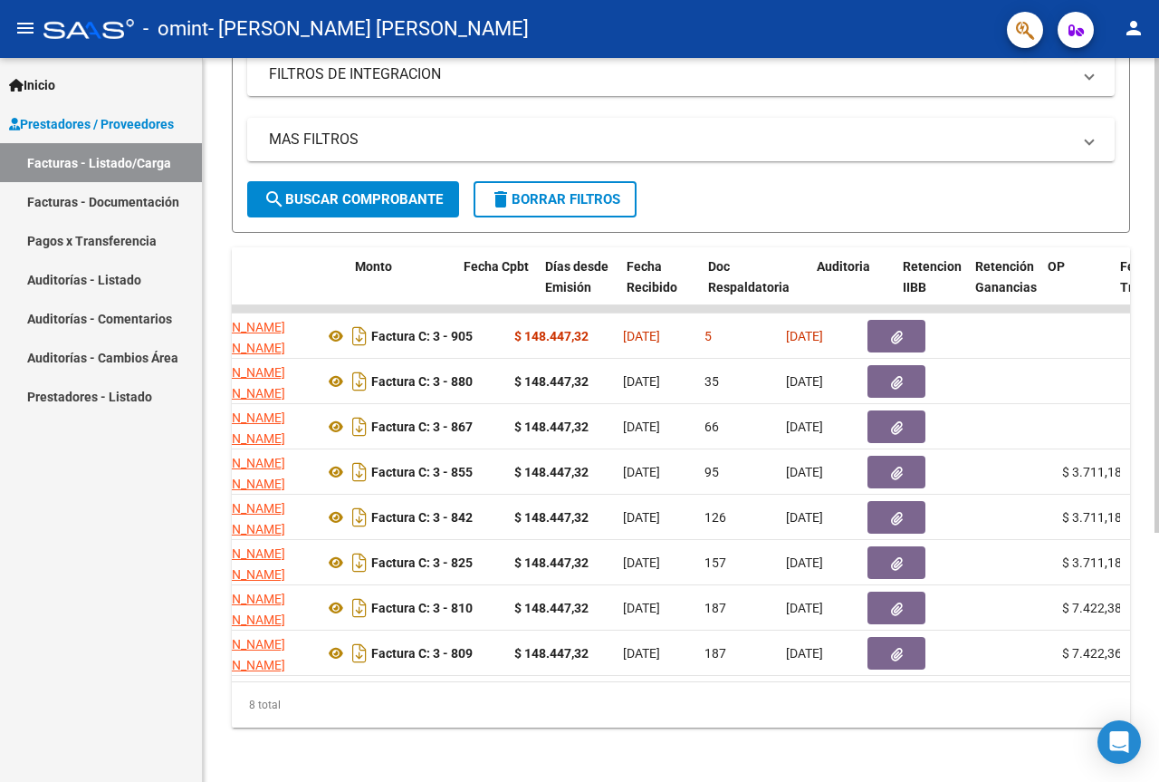
scroll to position [0, 504]
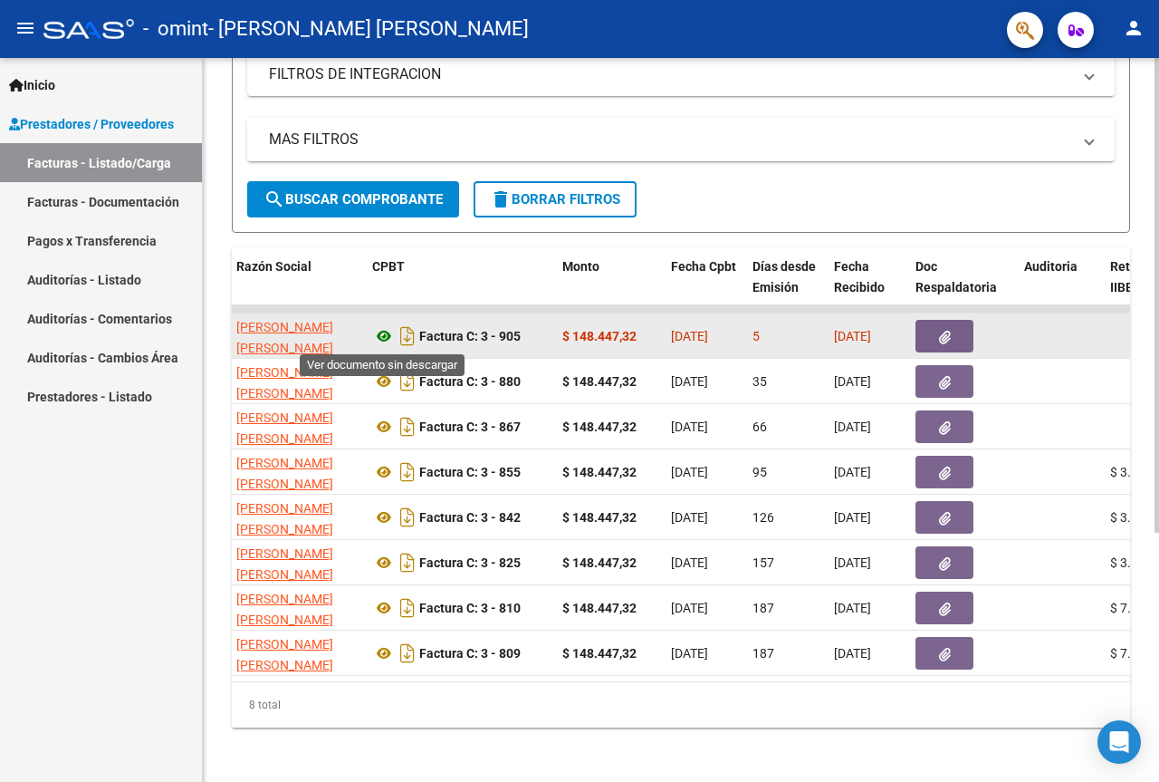
click at [384, 329] on icon at bounding box center [384, 336] width 24 height 22
click at [957, 330] on button "button" at bounding box center [945, 336] width 58 height 33
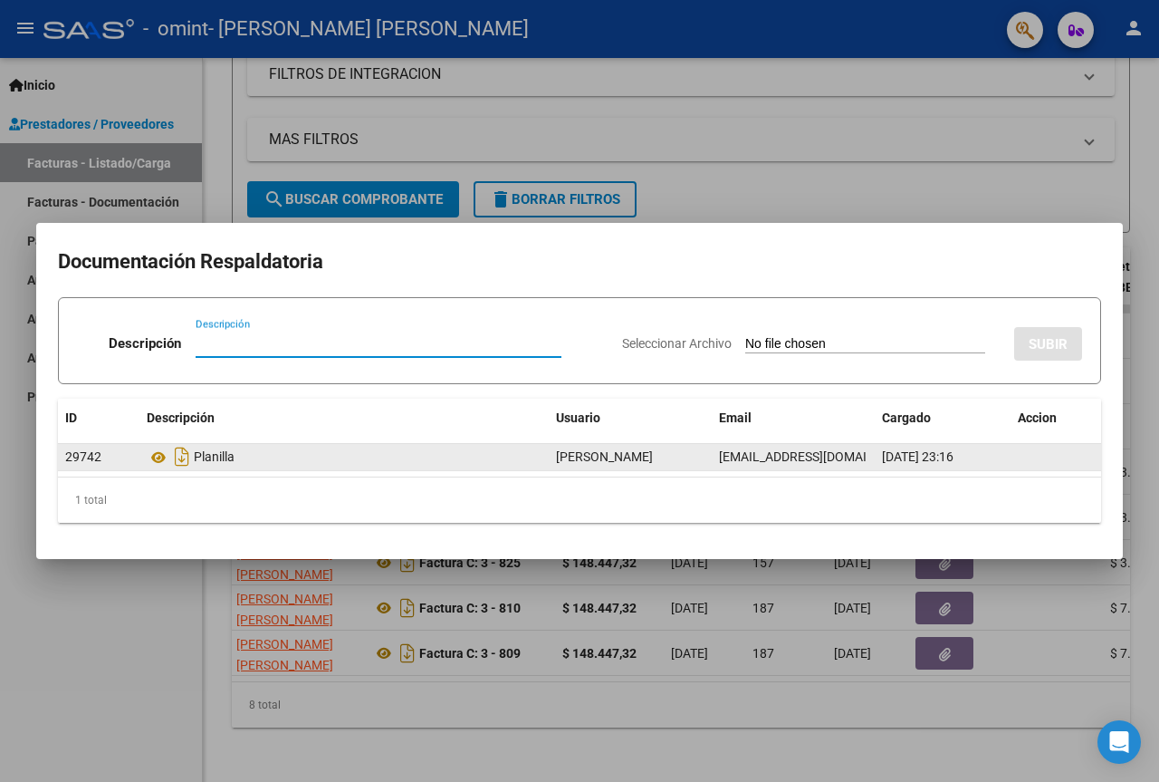
click at [815, 449] on span "[EMAIL_ADDRESS][DOMAIN_NAME]" at bounding box center [819, 456] width 201 height 14
click at [808, 451] on span "[EMAIL_ADDRESS][DOMAIN_NAME]" at bounding box center [819, 456] width 201 height 14
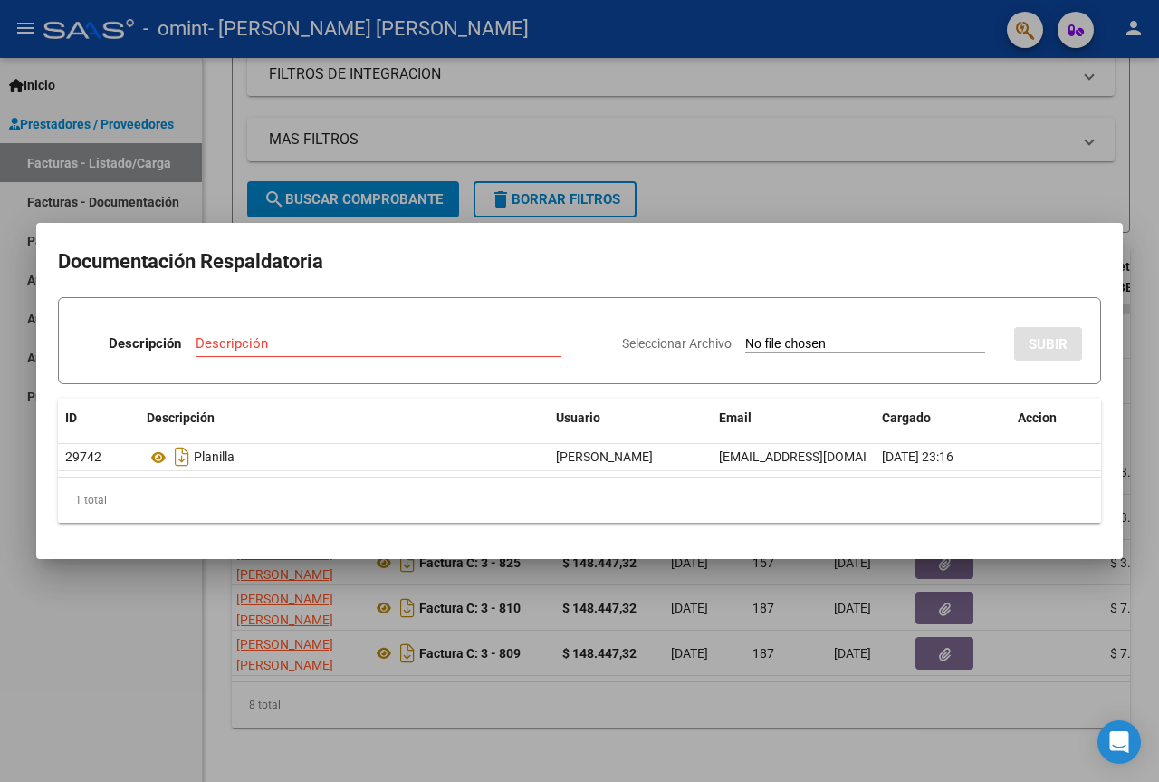
click at [918, 110] on div at bounding box center [579, 391] width 1159 height 782
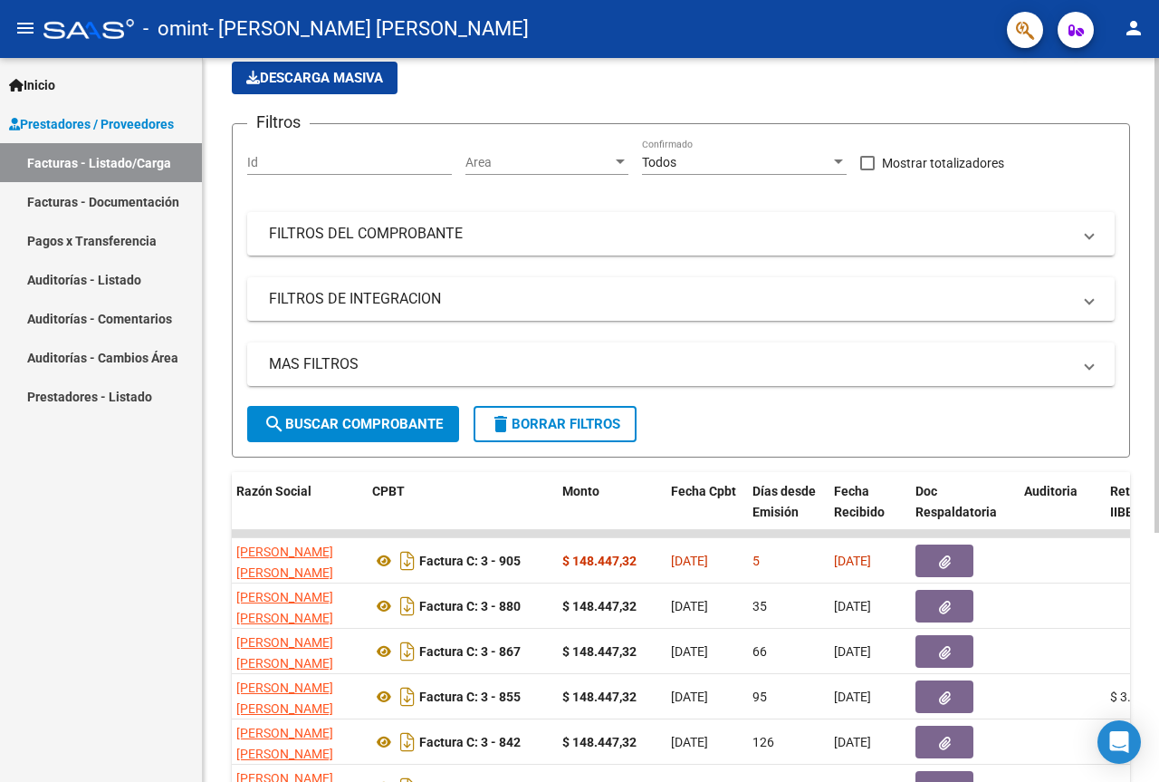
scroll to position [0, 0]
